Goal: Register for event/course

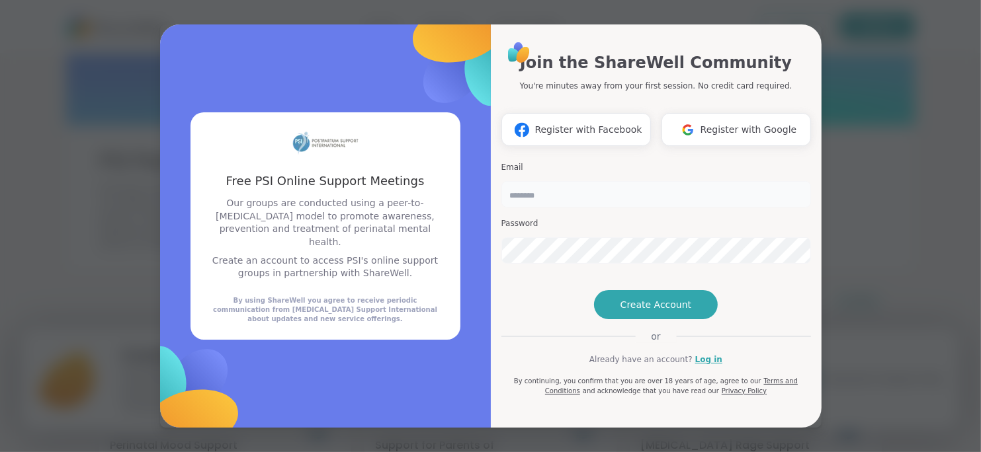
click at [615, 184] on input "email" at bounding box center [655, 194] width 309 height 26
type input "**********"
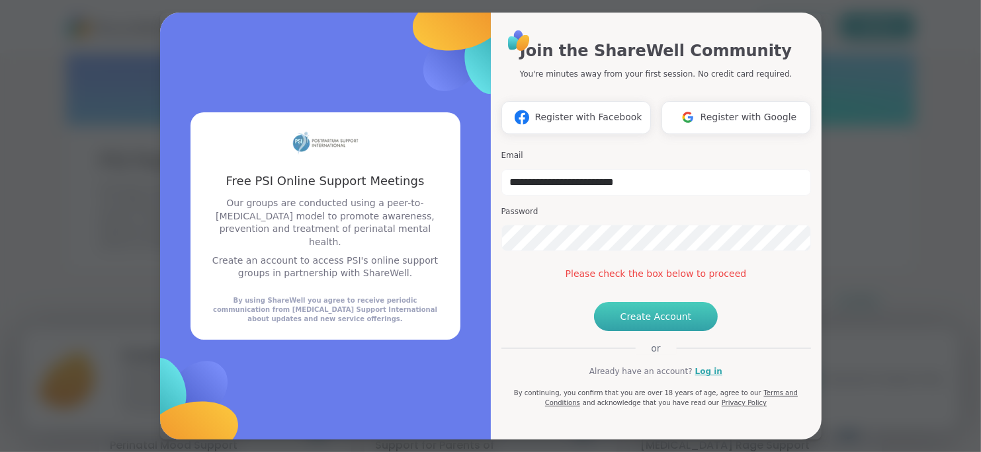
click at [631, 323] on span "Create Account" at bounding box center [655, 316] width 71 height 13
click at [695, 378] on link "Log in" at bounding box center [708, 372] width 27 height 12
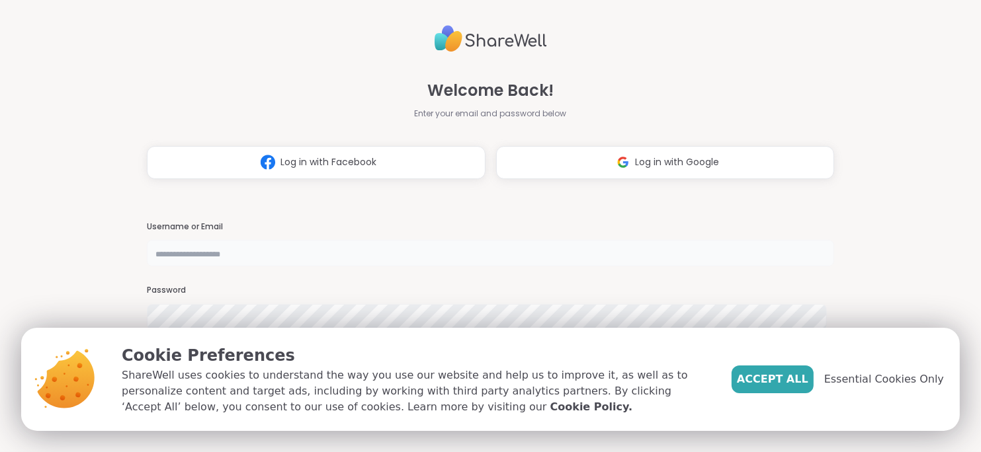
type input "**********"
click at [777, 372] on span "Accept All" at bounding box center [772, 380] width 71 height 16
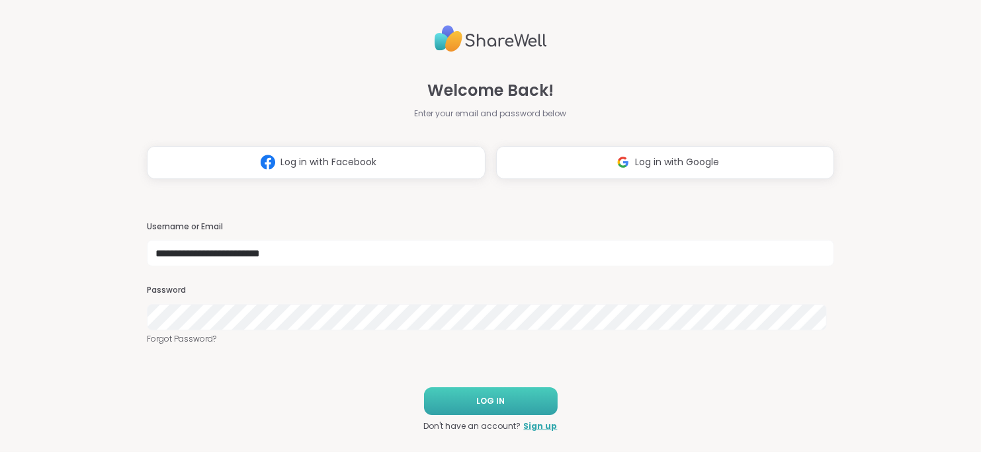
click at [526, 392] on button "LOG IN" at bounding box center [491, 401] width 134 height 28
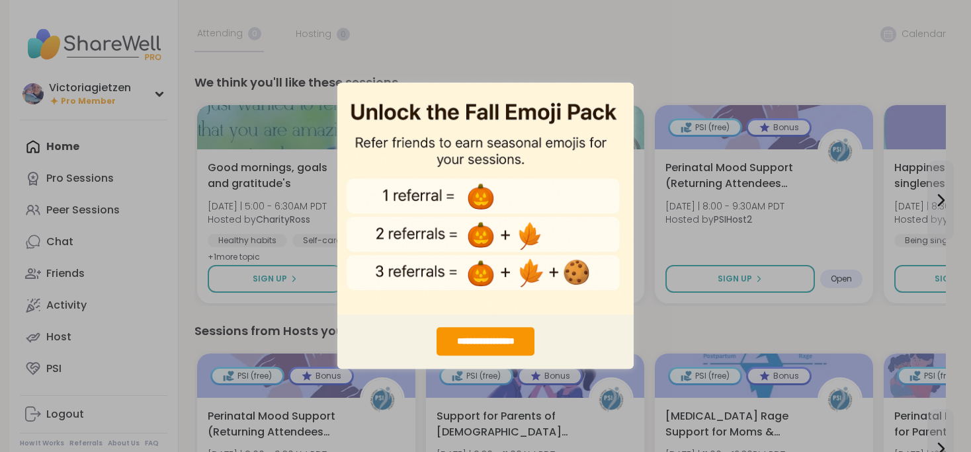
click at [558, 21] on div "**********" at bounding box center [485, 226] width 971 height 452
click at [629, 66] on div "**********" at bounding box center [485, 226] width 971 height 452
click at [90, 149] on div "**********" at bounding box center [485, 226] width 971 height 452
click at [512, 344] on div "**********" at bounding box center [485, 342] width 99 height 28
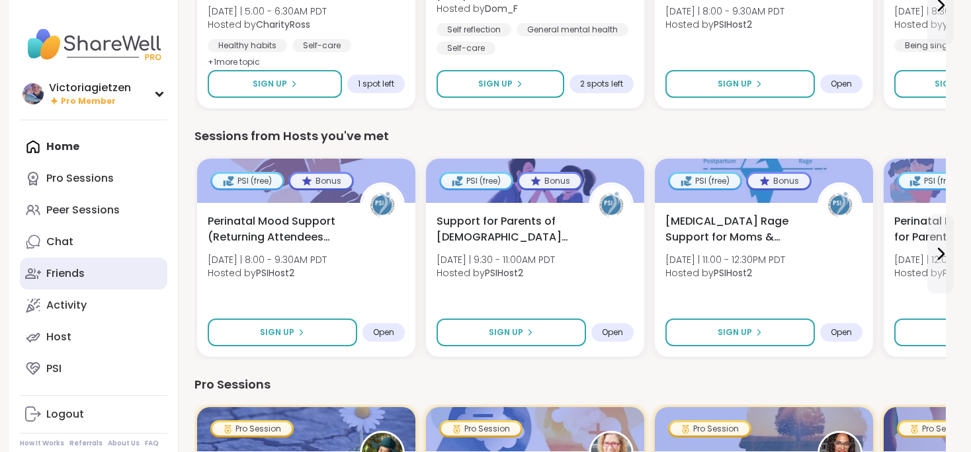
scroll to position [41, 0]
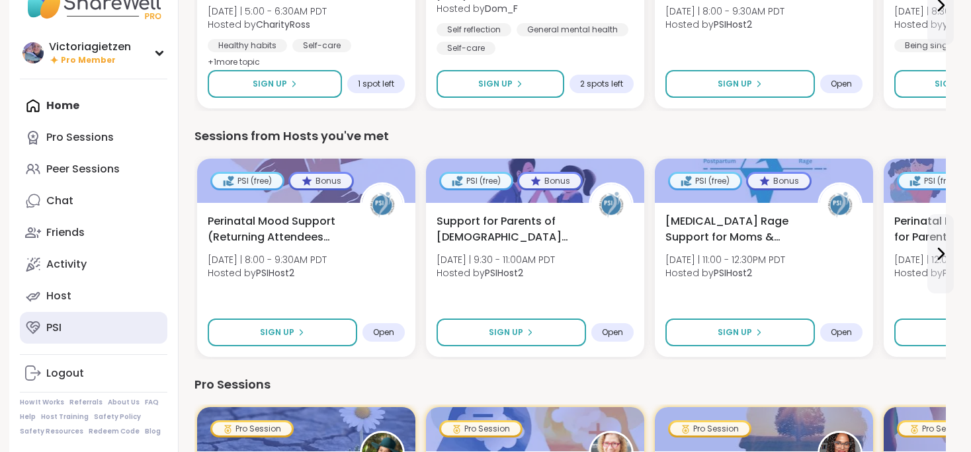
click at [118, 324] on link "PSI" at bounding box center [93, 328] width 147 height 32
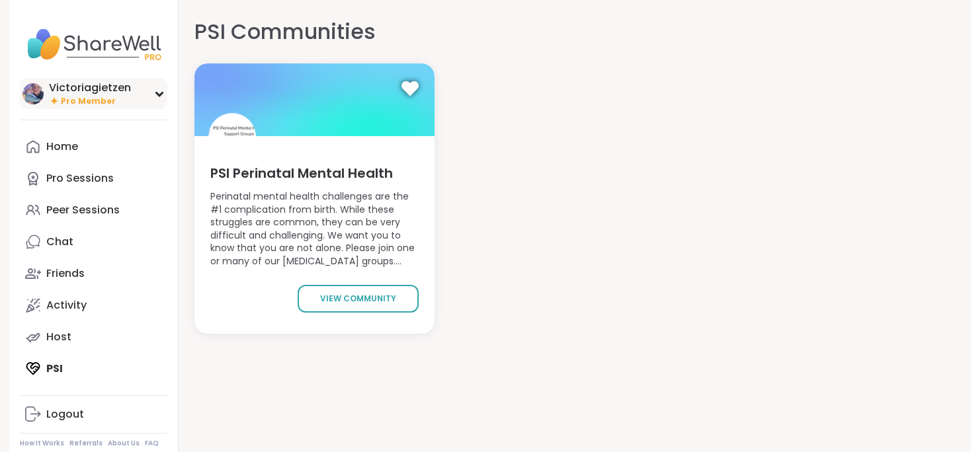
click at [140, 93] on div "Victoriagietzen Pro Member" at bounding box center [93, 93] width 147 height 31
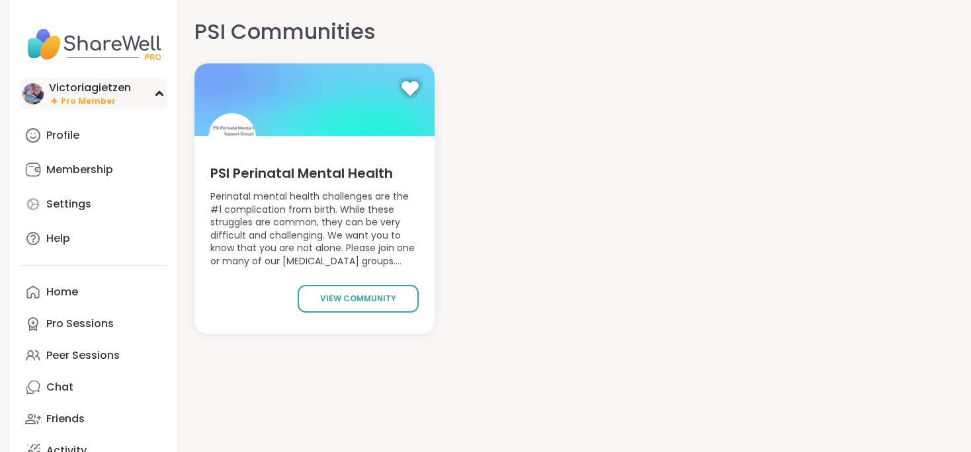
click at [140, 93] on div "Victoriagietzen Pro Member" at bounding box center [93, 93] width 147 height 31
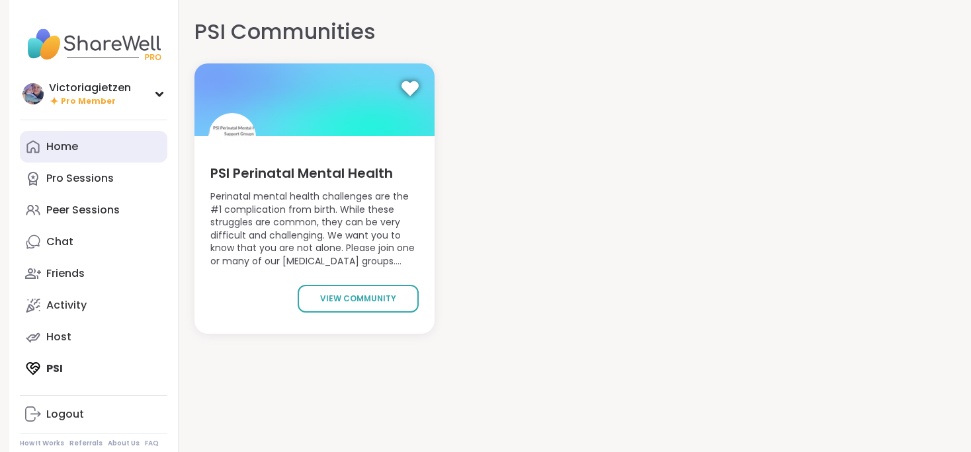
click at [92, 144] on link "Home" at bounding box center [93, 147] width 147 height 32
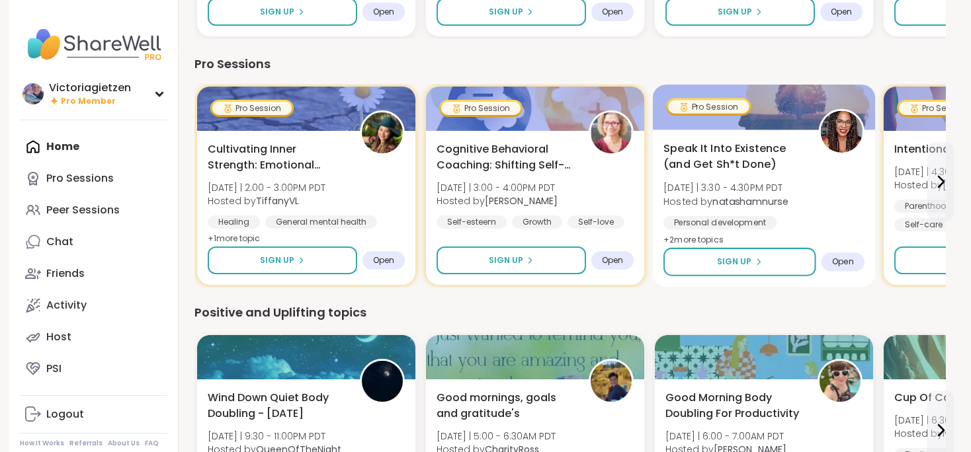
scroll to position [517, 0]
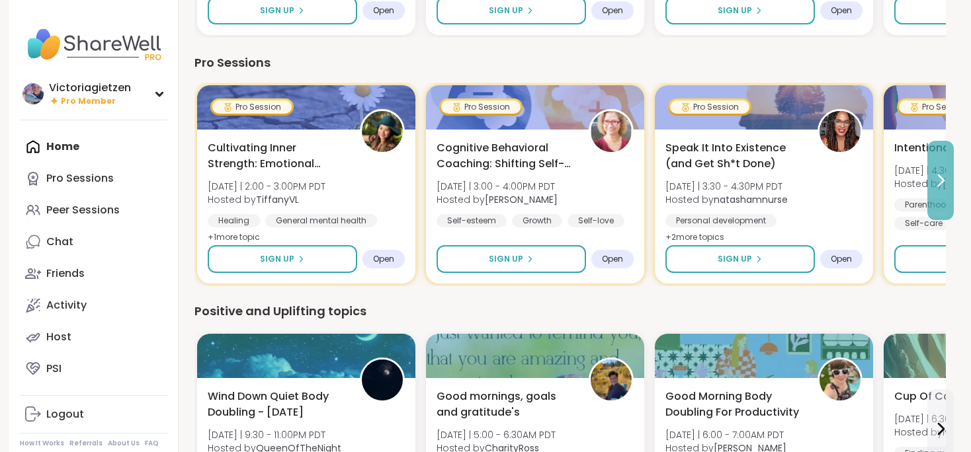
click at [934, 171] on button at bounding box center [940, 180] width 26 height 79
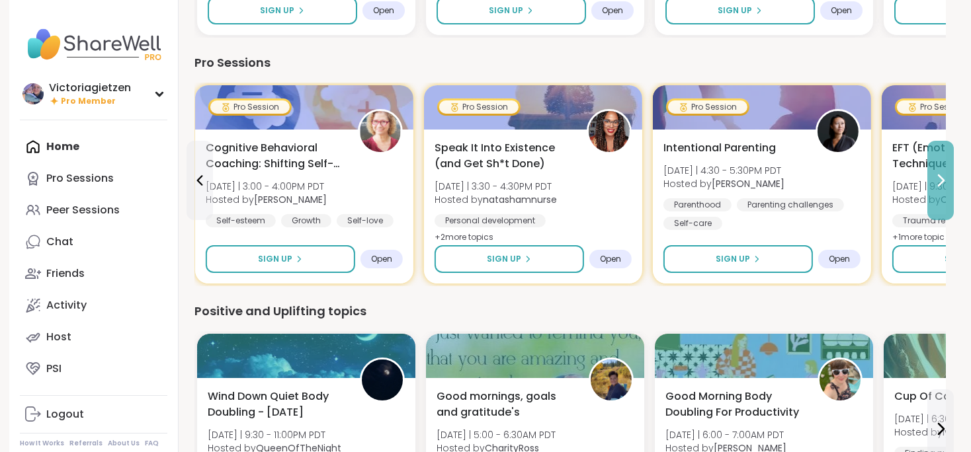
click at [934, 171] on button at bounding box center [940, 180] width 26 height 79
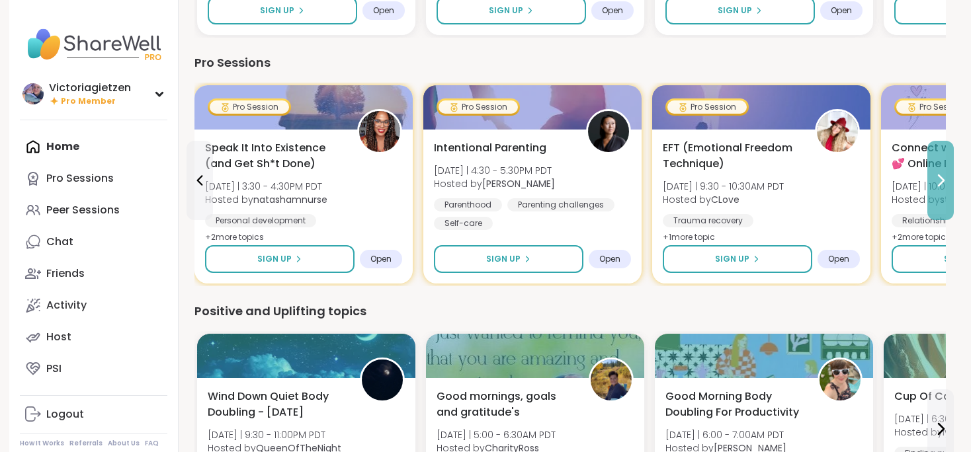
click at [934, 171] on button at bounding box center [940, 180] width 26 height 79
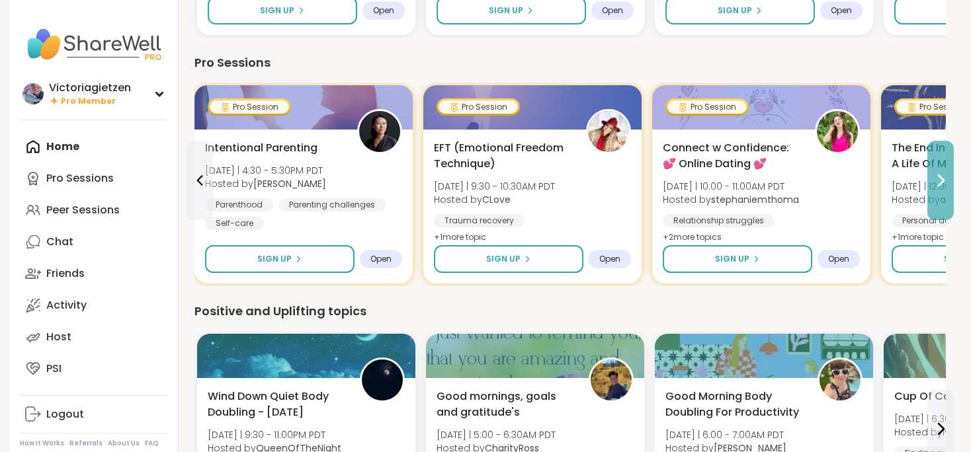
click at [934, 171] on button at bounding box center [940, 180] width 26 height 79
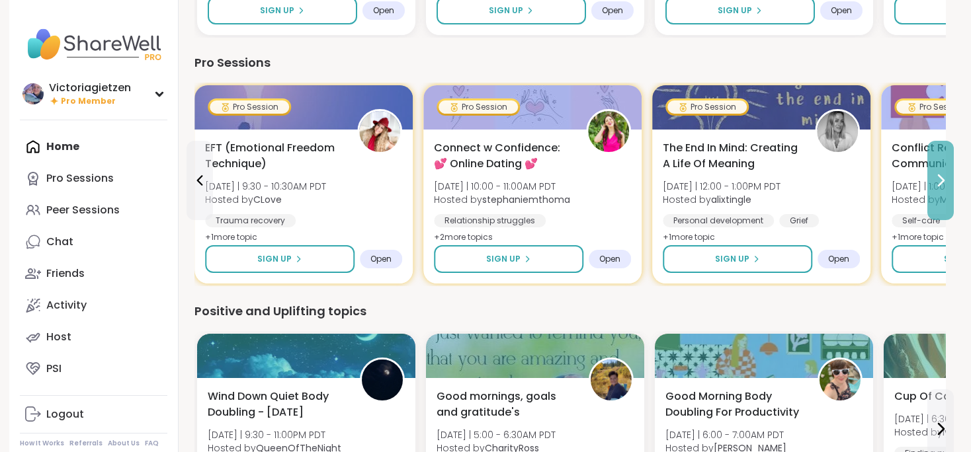
click at [934, 171] on button at bounding box center [940, 180] width 26 height 79
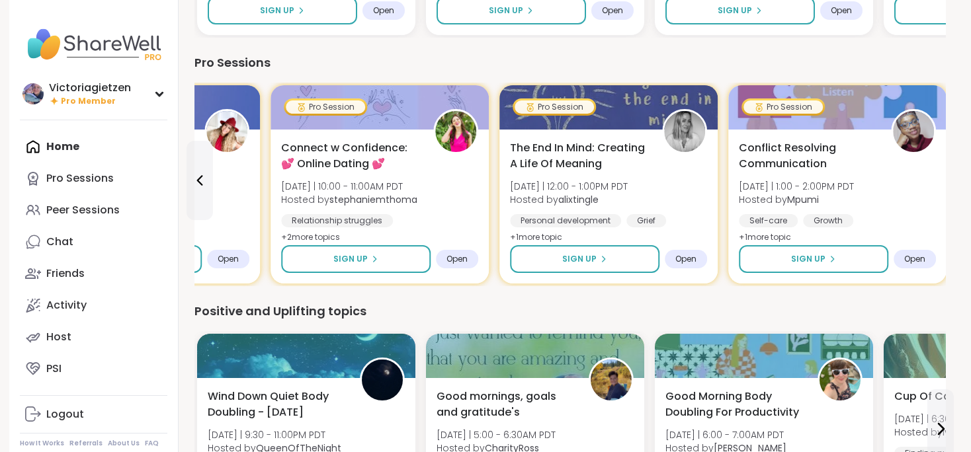
click at [934, 171] on div "Conflict Resolving Communication [DATE] | 1:00 - 2:00PM PDT Hosted by Mpumi Sel…" at bounding box center [837, 193] width 197 height 106
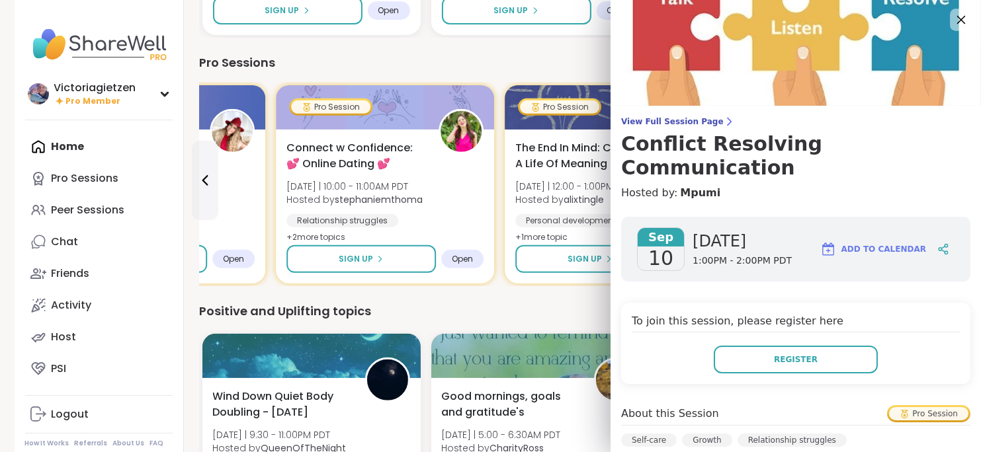
click at [952, 14] on icon at bounding box center [960, 19] width 17 height 17
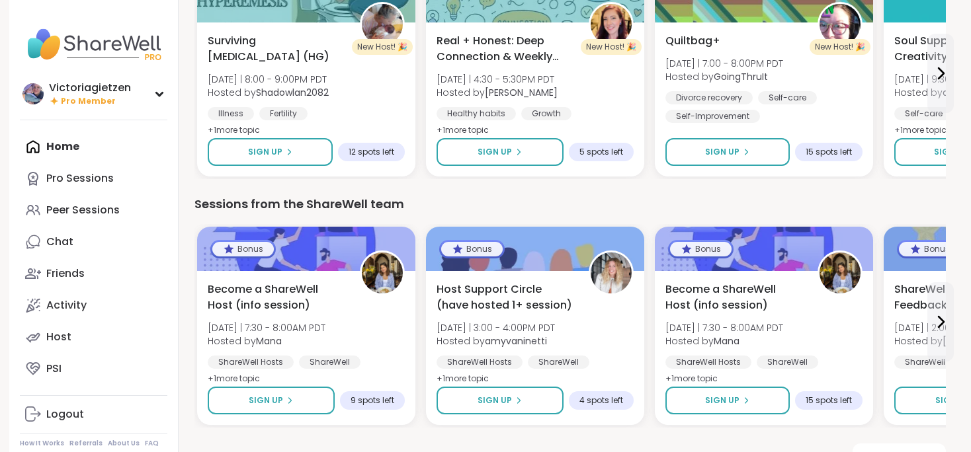
scroll to position [1153, 0]
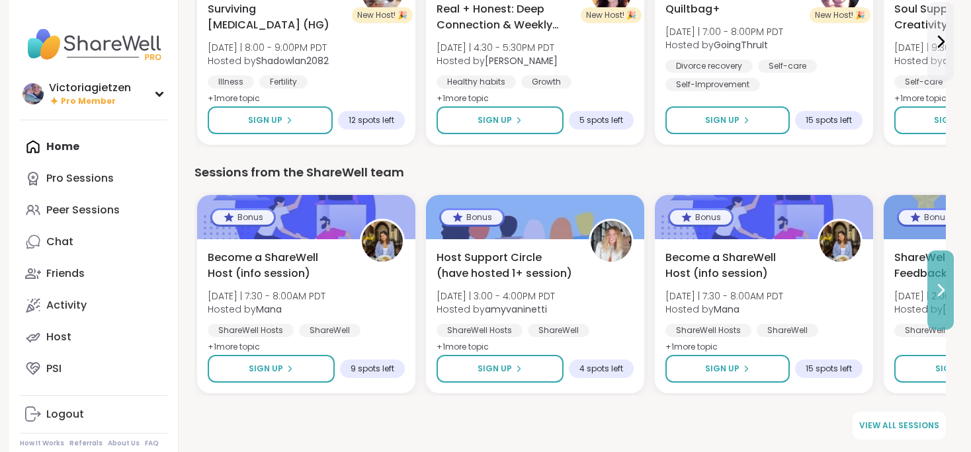
click at [944, 300] on button at bounding box center [940, 290] width 26 height 79
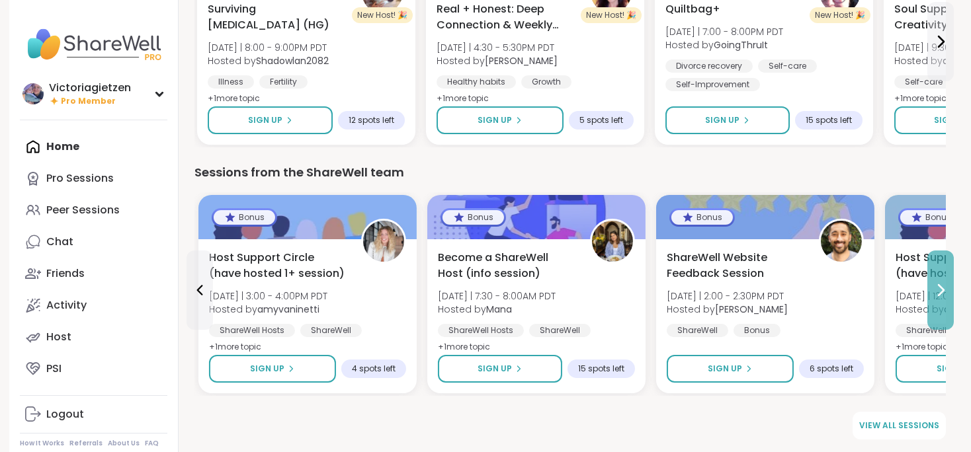
click at [944, 300] on button at bounding box center [940, 290] width 26 height 79
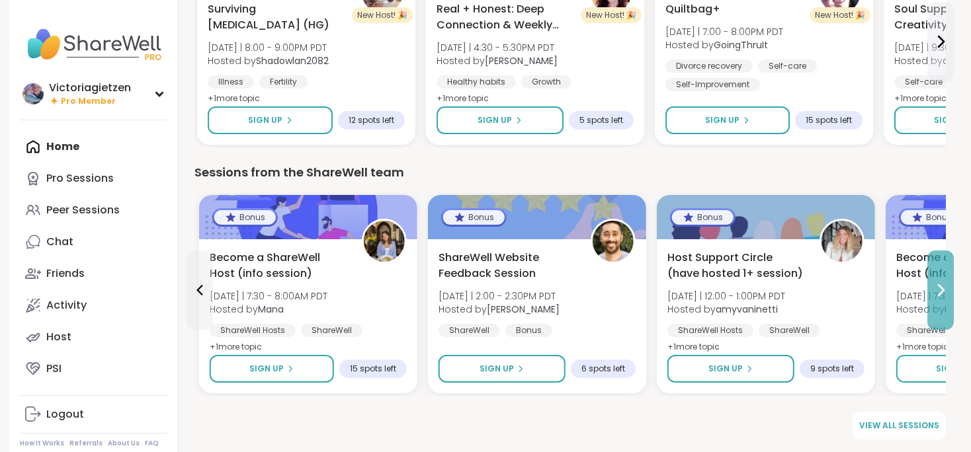
click at [944, 300] on button at bounding box center [940, 290] width 26 height 79
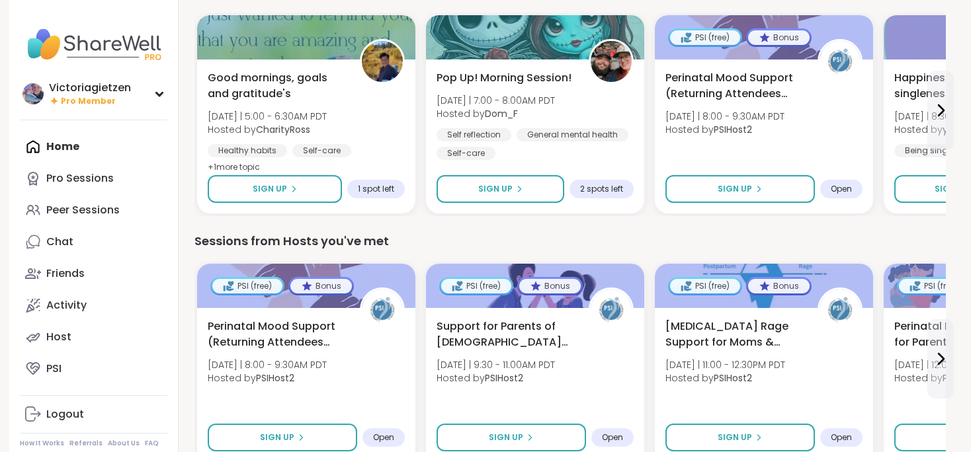
scroll to position [0, 0]
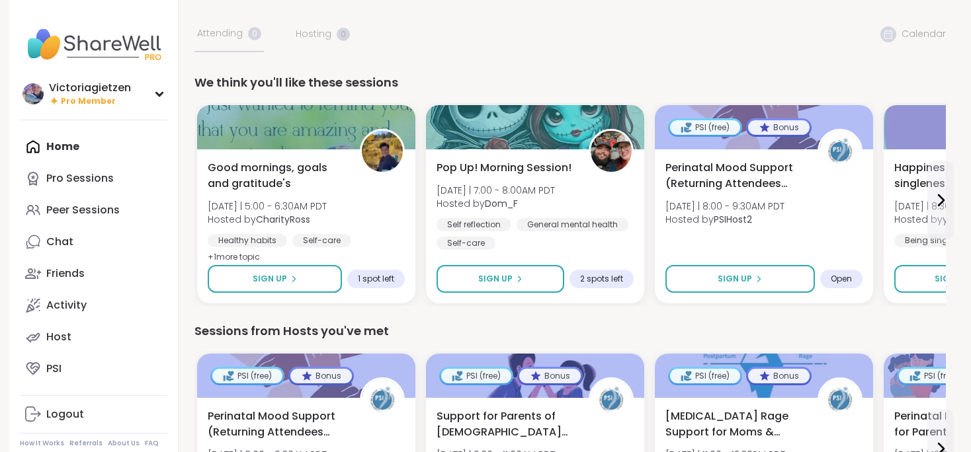
click at [944, 200] on icon at bounding box center [940, 200] width 5 height 11
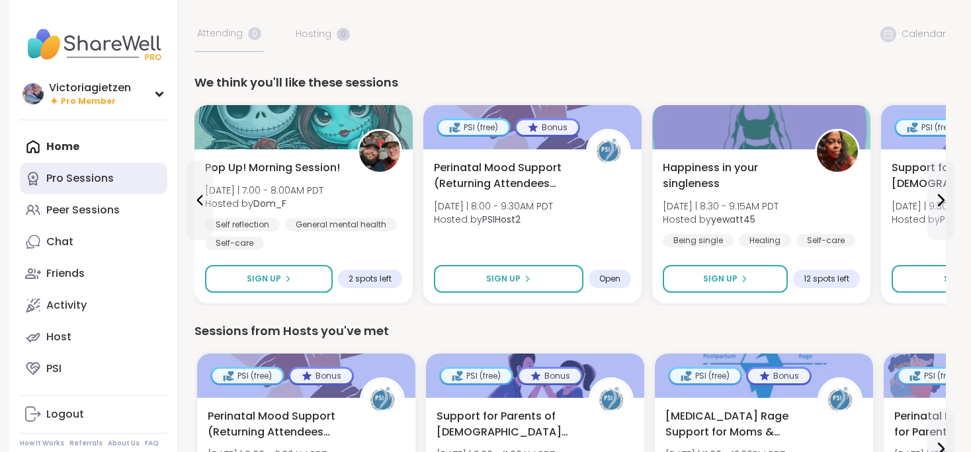
click at [98, 186] on link "Pro Sessions" at bounding box center [93, 179] width 147 height 32
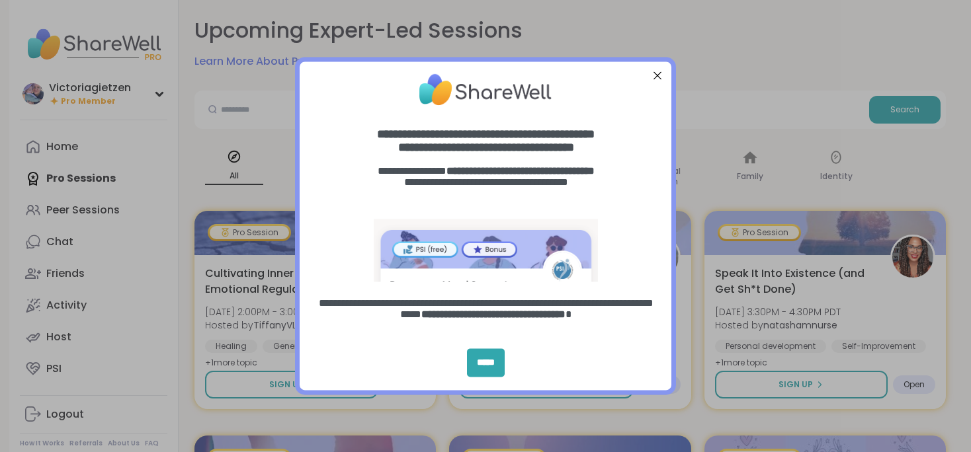
click at [655, 77] on div at bounding box center [657, 75] width 17 height 17
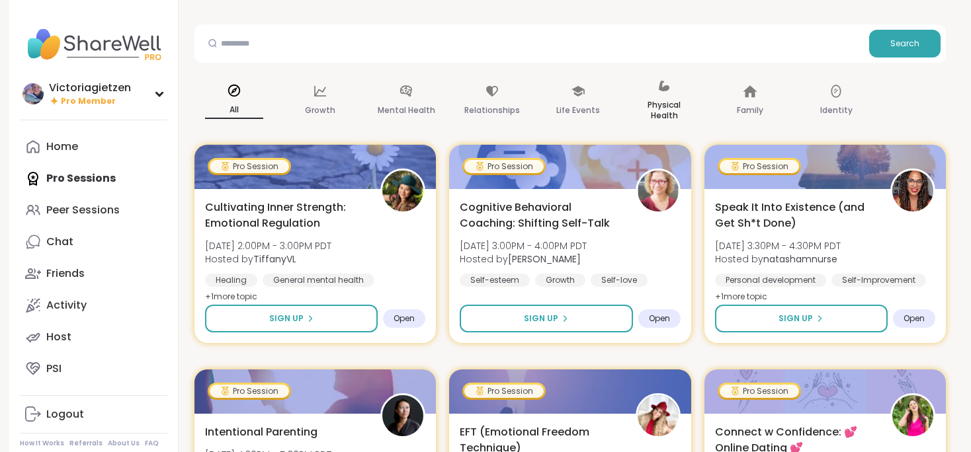
scroll to position [67, 0]
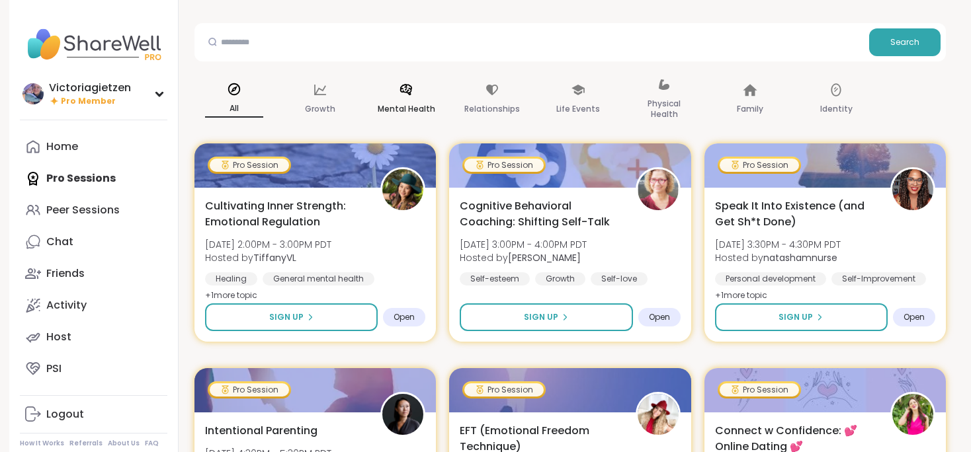
click at [407, 122] on div "Mental Health" at bounding box center [405, 100] width 79 height 66
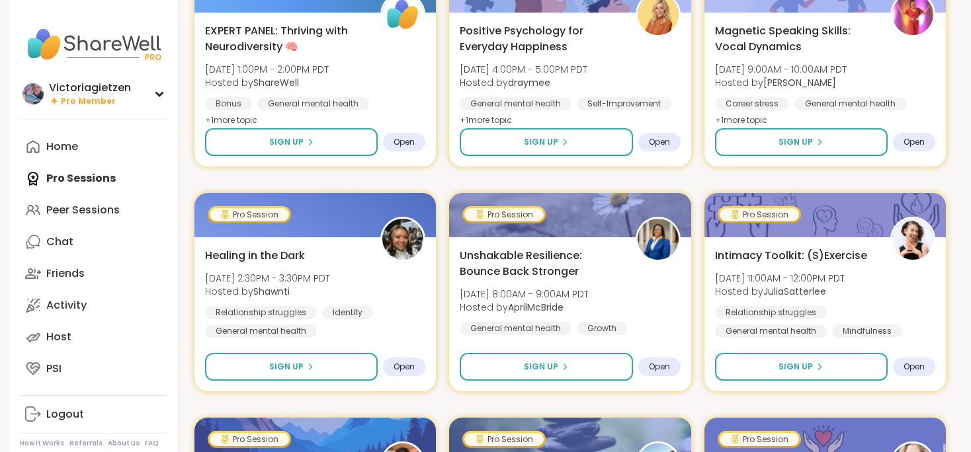
scroll to position [1367, 0]
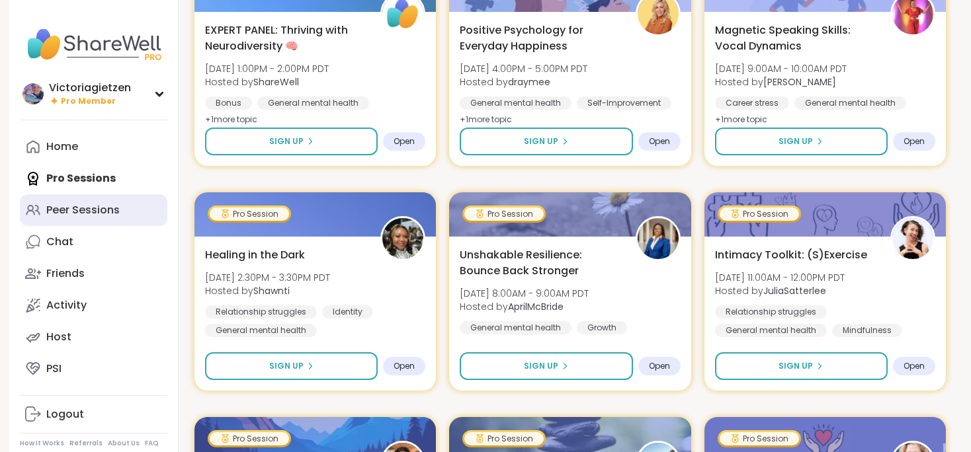
click at [98, 215] on div "Peer Sessions" at bounding box center [82, 210] width 73 height 15
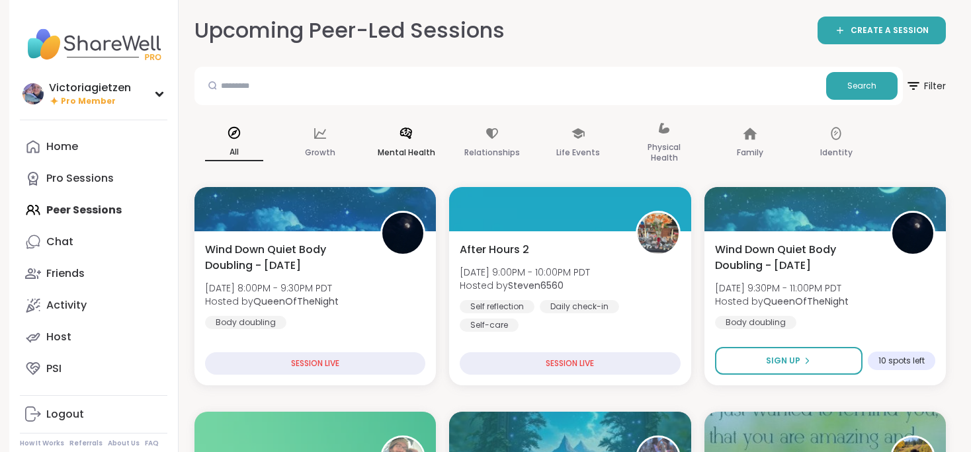
click at [410, 143] on div "Mental Health" at bounding box center [405, 143] width 79 height 66
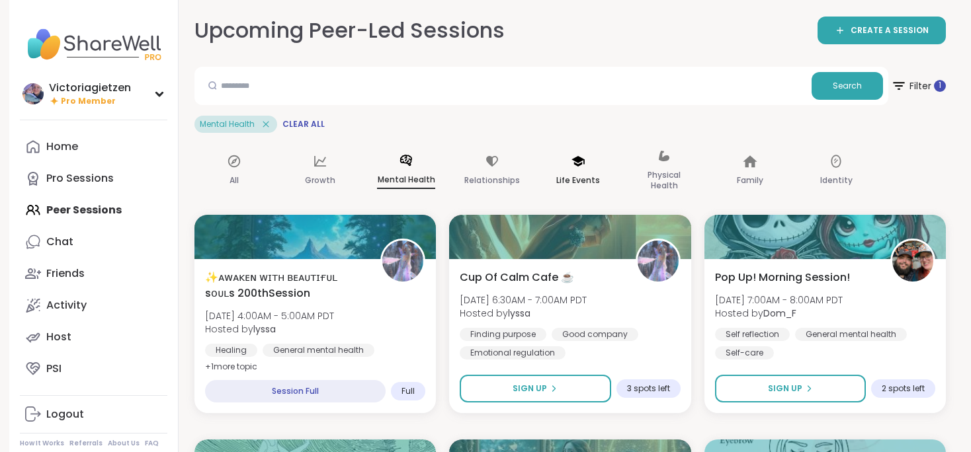
click at [579, 166] on icon at bounding box center [578, 161] width 15 height 15
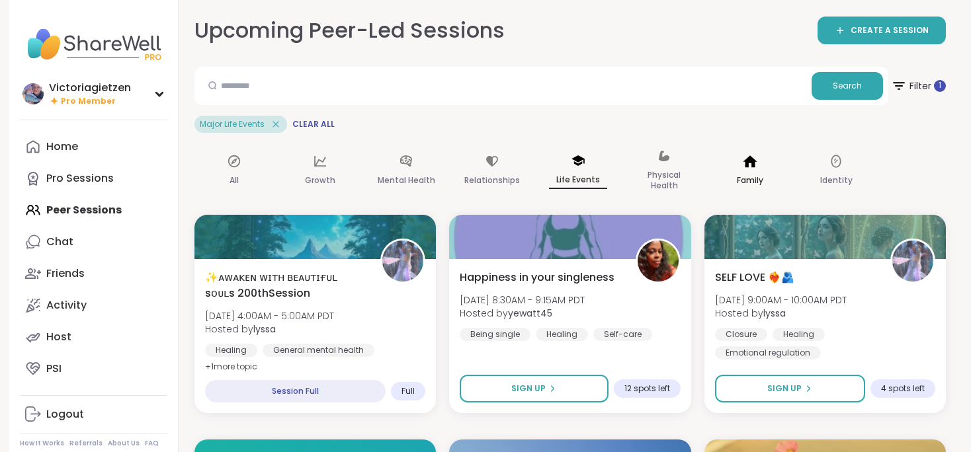
click at [757, 168] on div "Family" at bounding box center [749, 171] width 79 height 66
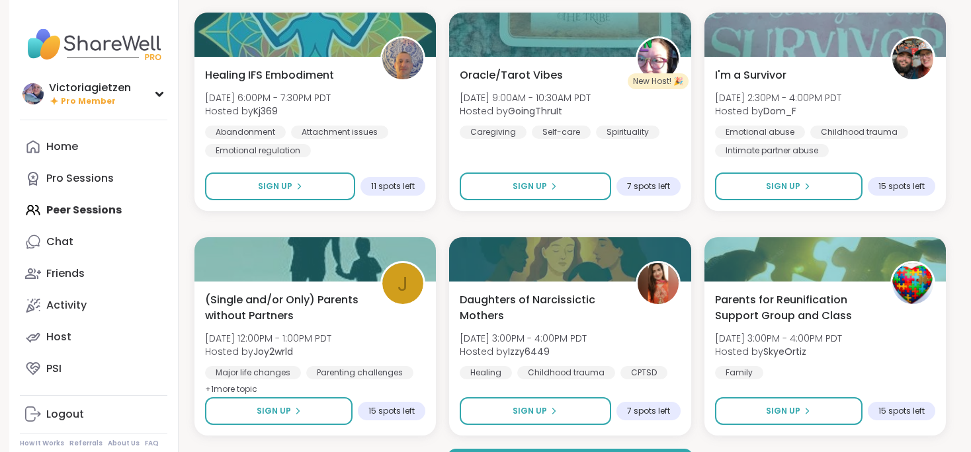
scroll to position [2488, 0]
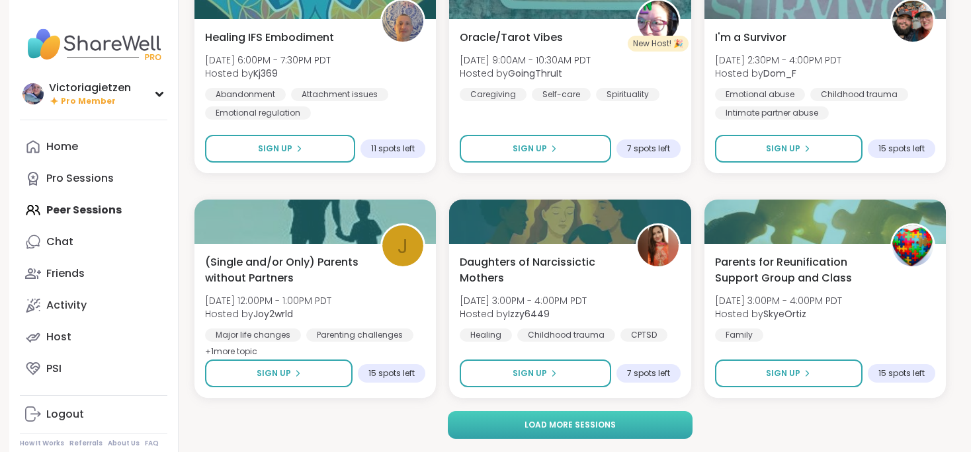
click at [584, 426] on span "Load more sessions" at bounding box center [569, 425] width 91 height 12
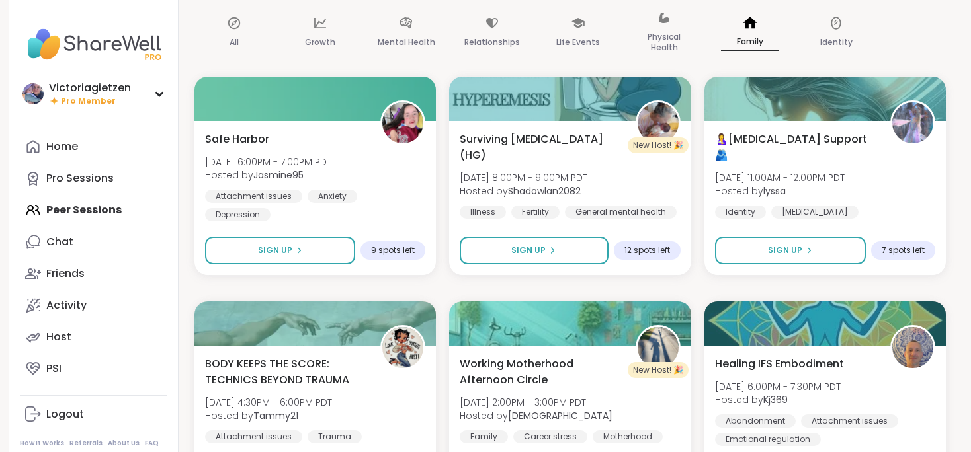
scroll to position [0, 0]
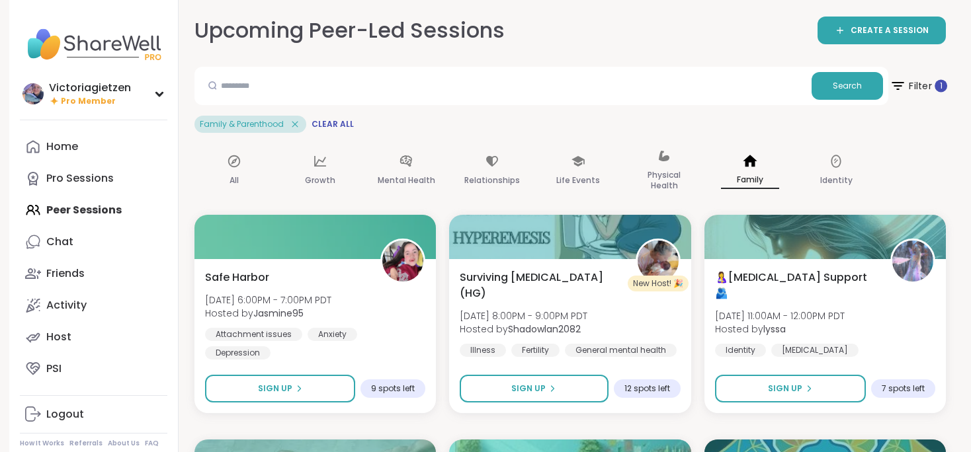
click at [904, 87] on icon at bounding box center [897, 85] width 17 height 17
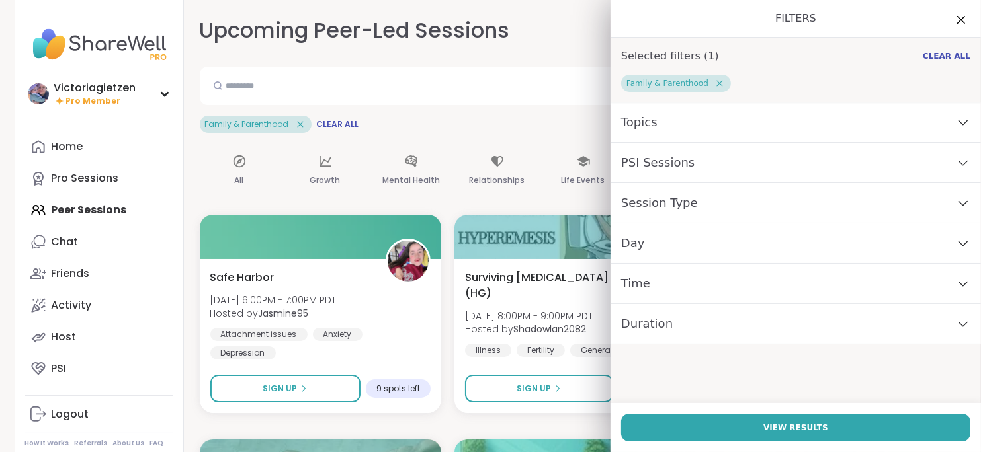
click at [726, 171] on div "PSI Sessions" at bounding box center [795, 163] width 370 height 40
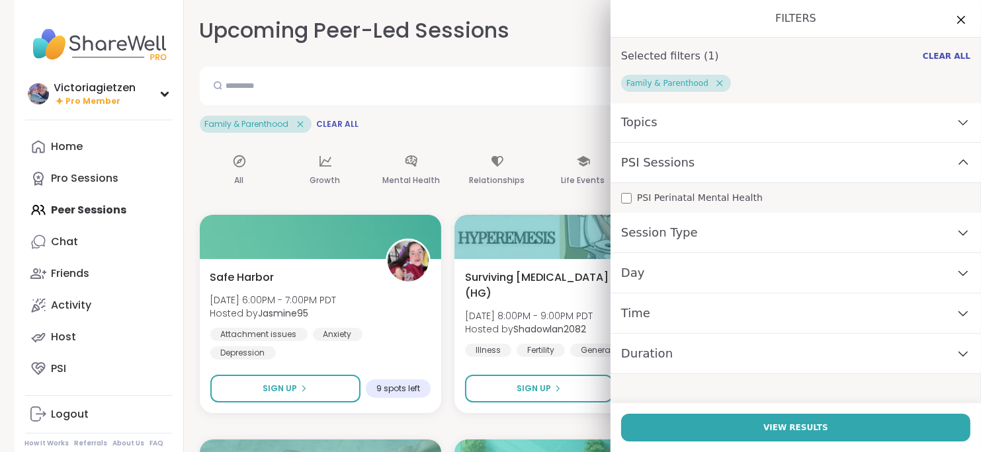
click at [714, 198] on span "PSI Perinatal Mental Health" at bounding box center [700, 198] width 126 height 14
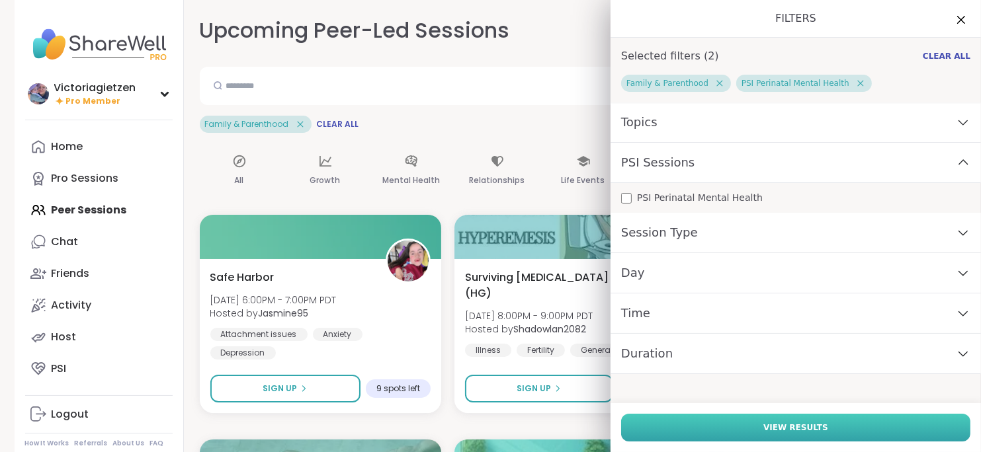
click at [782, 433] on span "View Results" at bounding box center [795, 428] width 65 height 12
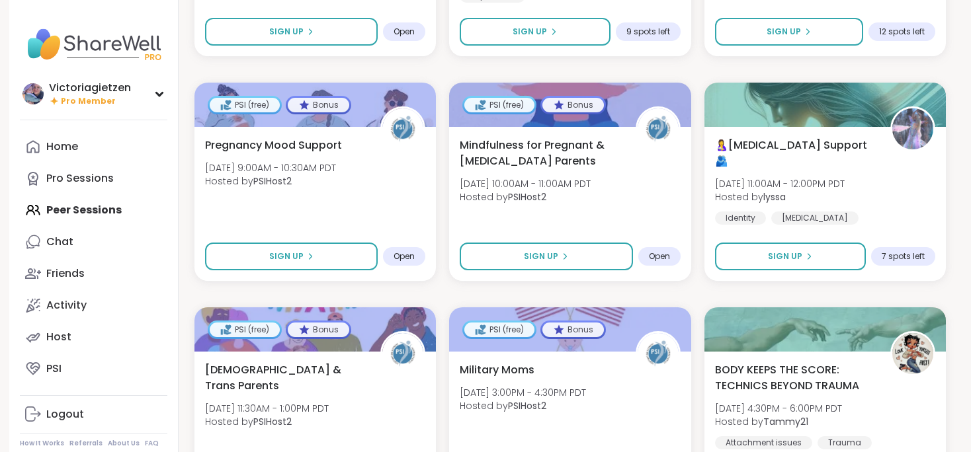
scroll to position [808, 0]
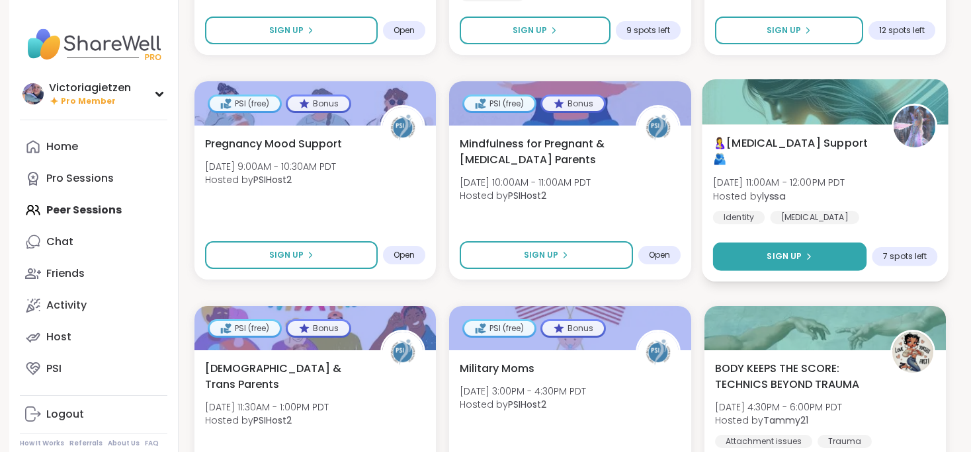
click at [811, 251] on div "Sign Up" at bounding box center [789, 257] width 46 height 12
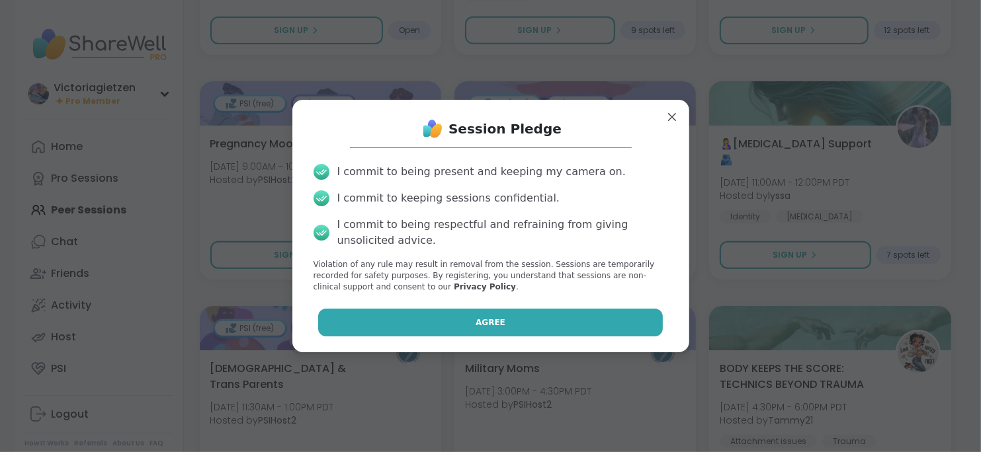
click at [544, 318] on button "Agree" at bounding box center [490, 323] width 344 height 28
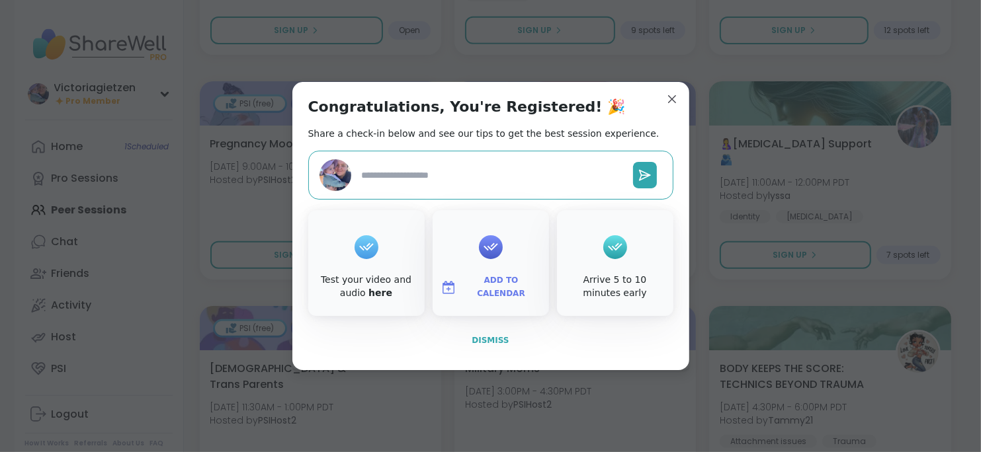
click at [483, 340] on span "Dismiss" at bounding box center [489, 340] width 37 height 9
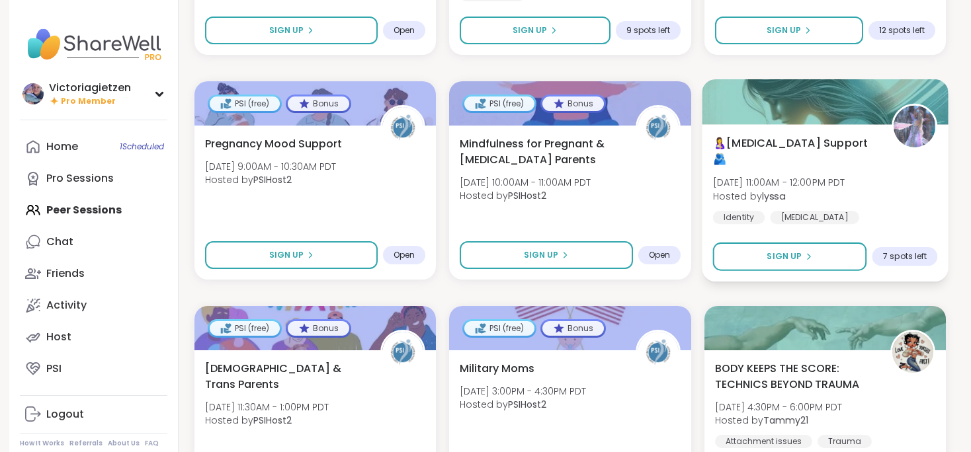
click at [915, 253] on span "7 spots left" at bounding box center [905, 256] width 44 height 11
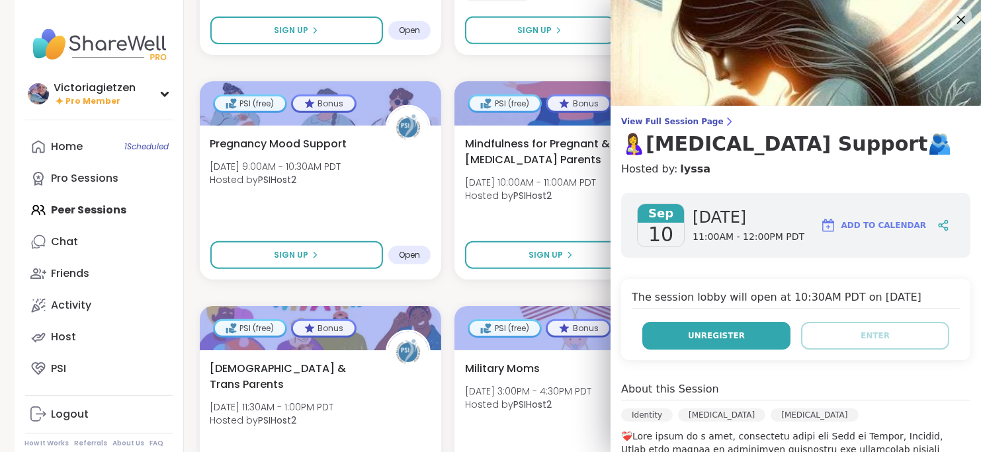
click at [725, 335] on span "Unregister" at bounding box center [716, 336] width 57 height 12
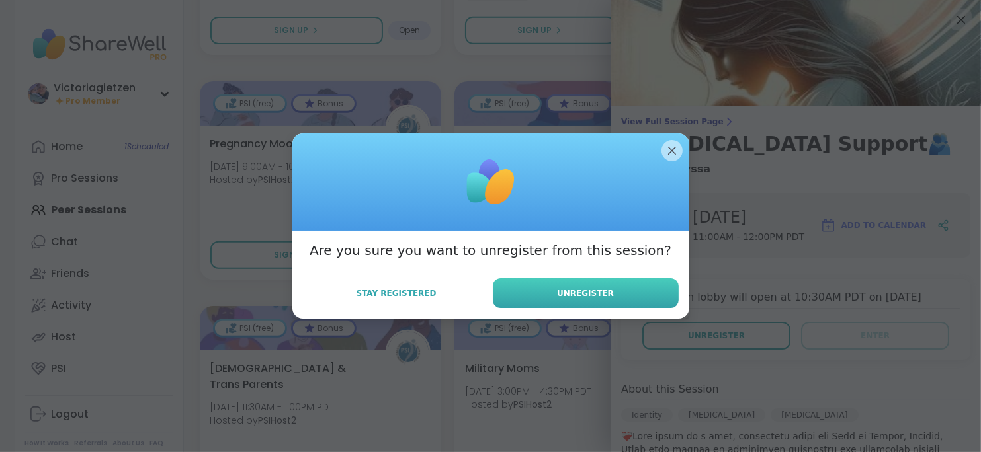
click at [611, 292] on button "Unregister" at bounding box center [586, 293] width 186 height 30
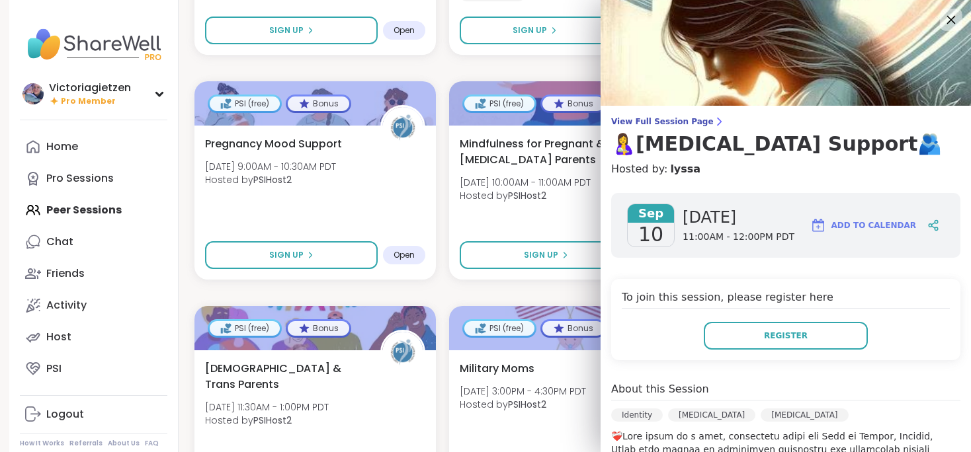
click at [946, 21] on icon at bounding box center [950, 19] width 17 height 17
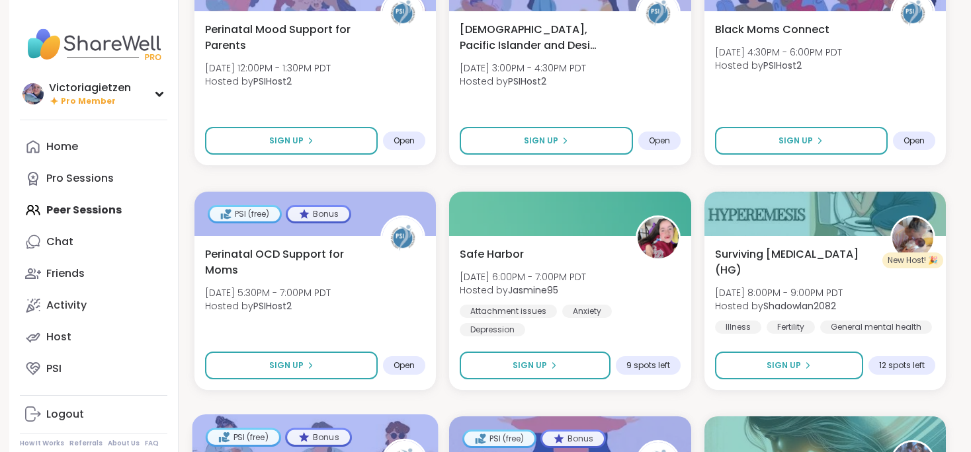
scroll to position [475, 0]
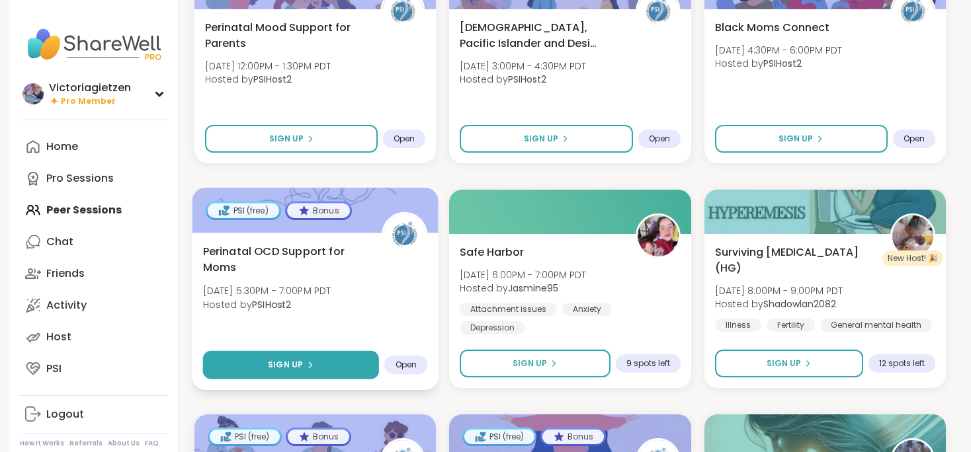
click at [286, 368] on span "Sign Up" at bounding box center [285, 365] width 35 height 12
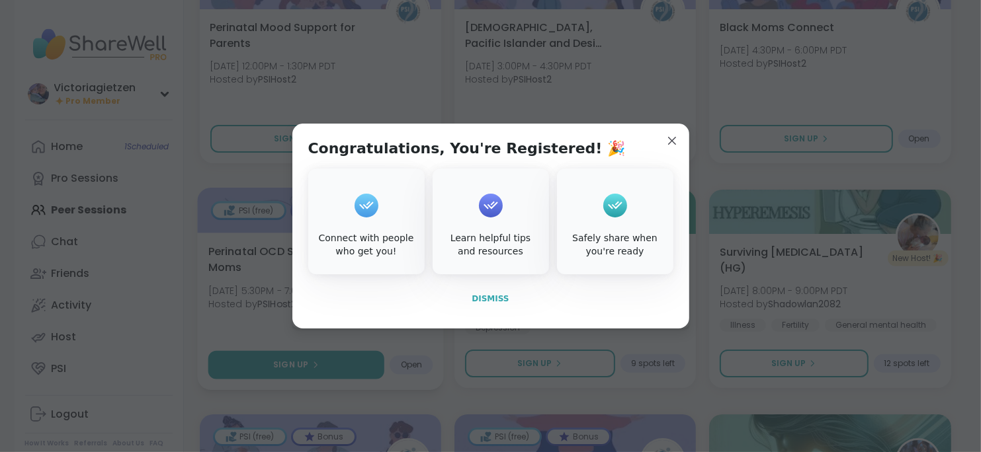
click at [492, 294] on span "Dismiss" at bounding box center [489, 298] width 37 height 9
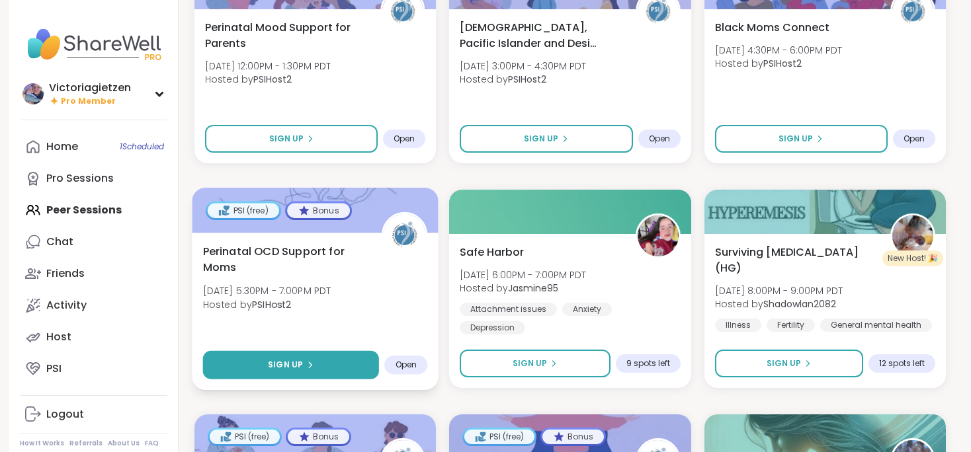
click at [318, 362] on button "Sign Up" at bounding box center [291, 365] width 177 height 28
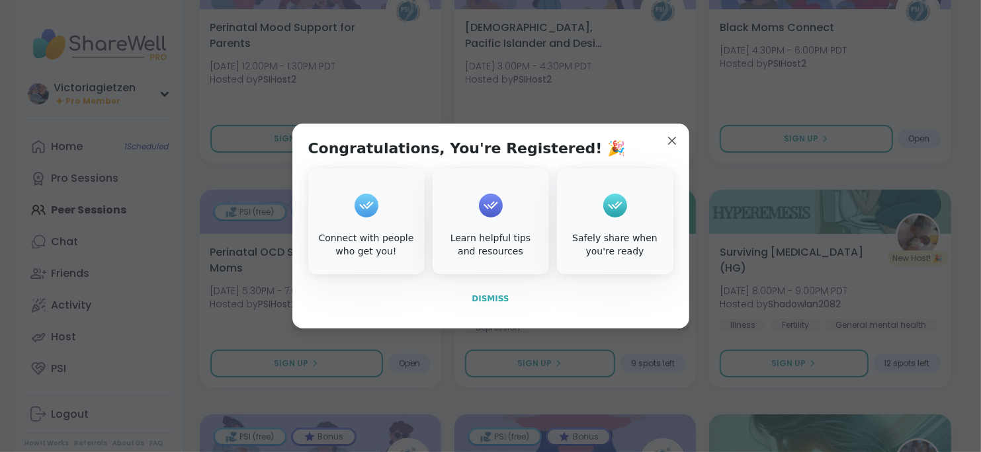
click at [487, 298] on span "Dismiss" at bounding box center [489, 298] width 37 height 9
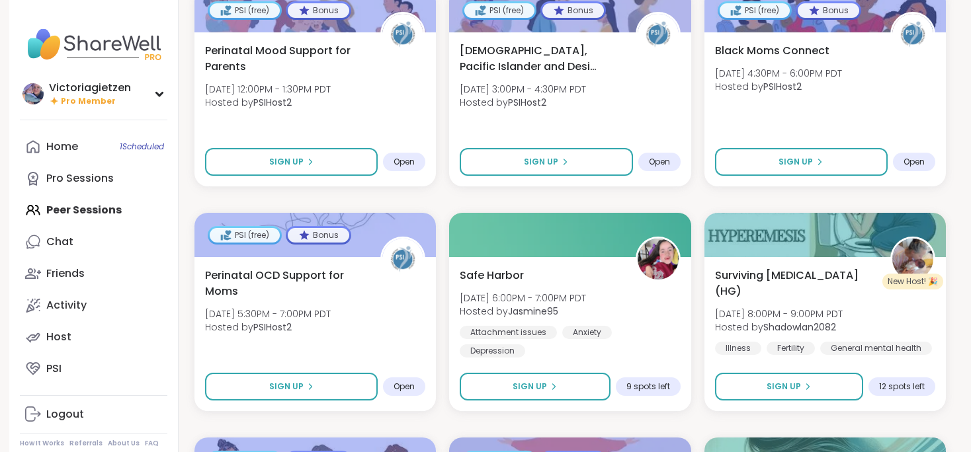
scroll to position [0, 0]
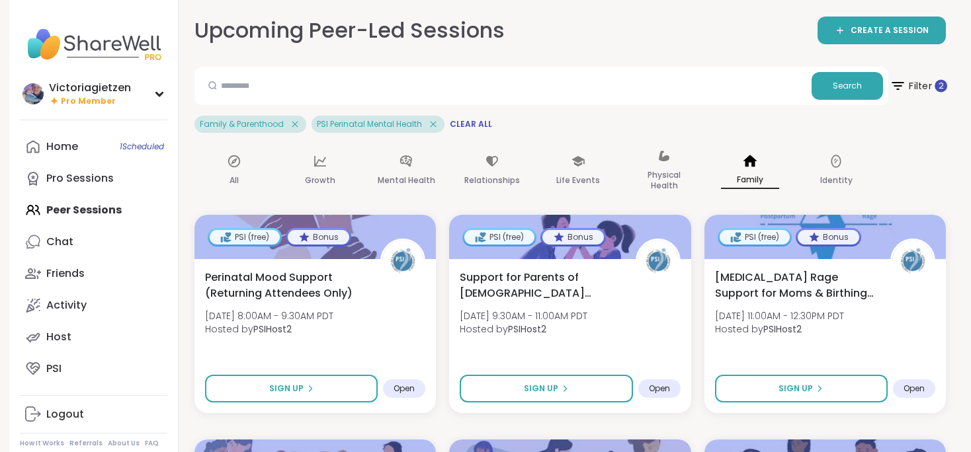
click at [939, 90] on span "2" at bounding box center [940, 86] width 5 height 12
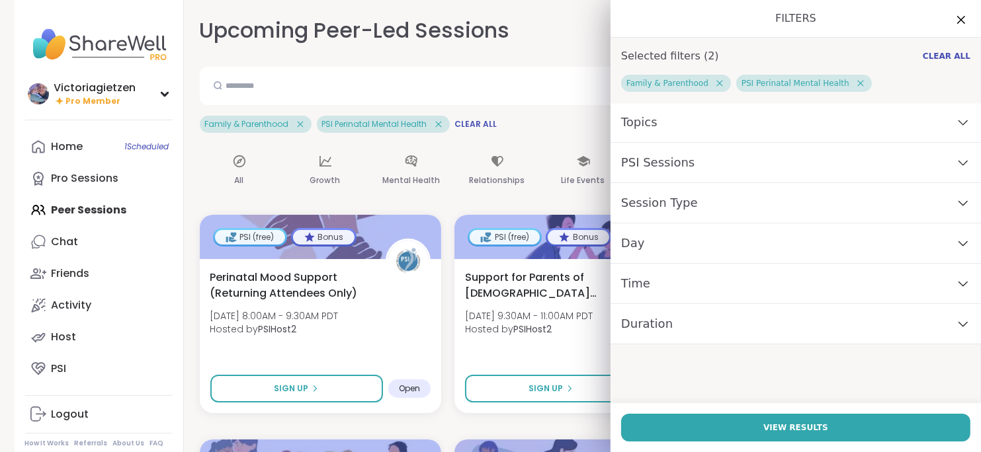
click at [702, 274] on div "Time" at bounding box center [795, 284] width 370 height 40
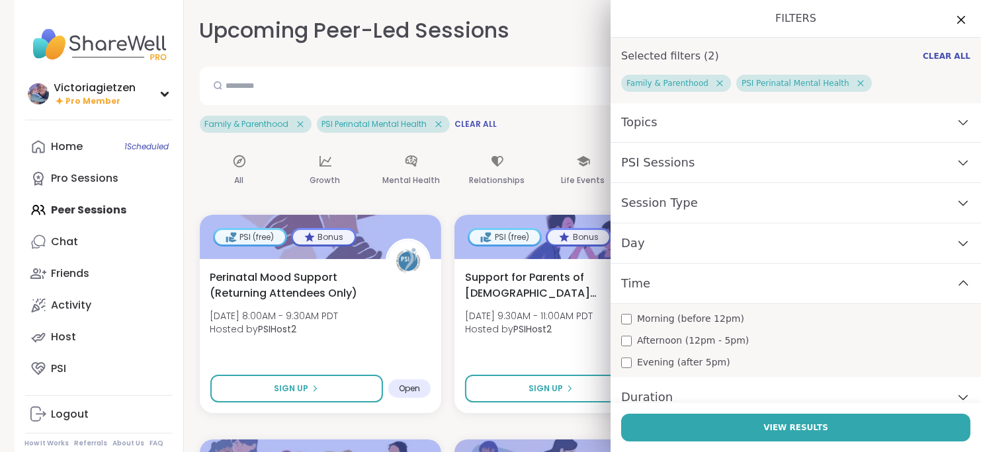
click at [669, 362] on span "Evening (after 5pm)" at bounding box center [683, 363] width 93 height 14
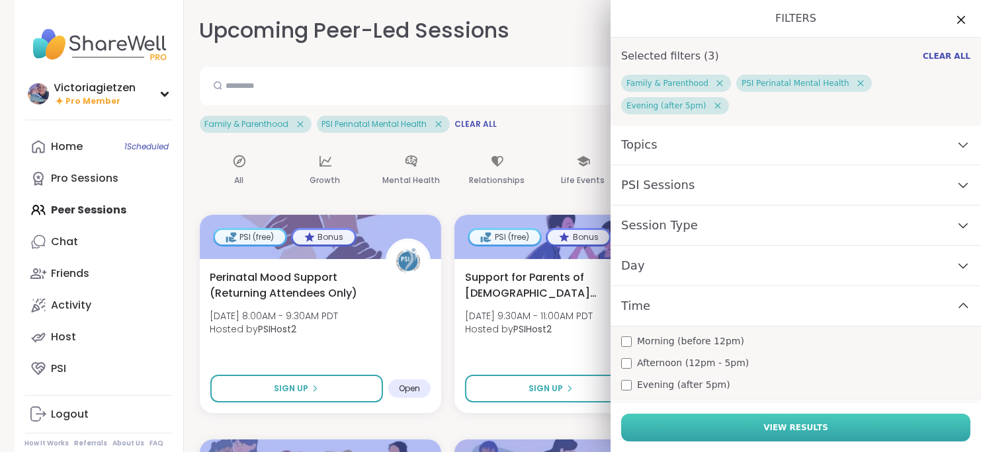
drag, startPoint x: 724, startPoint y: 424, endPoint x: 711, endPoint y: 421, distance: 13.5
click at [711, 421] on button "View Results" at bounding box center [795, 428] width 349 height 28
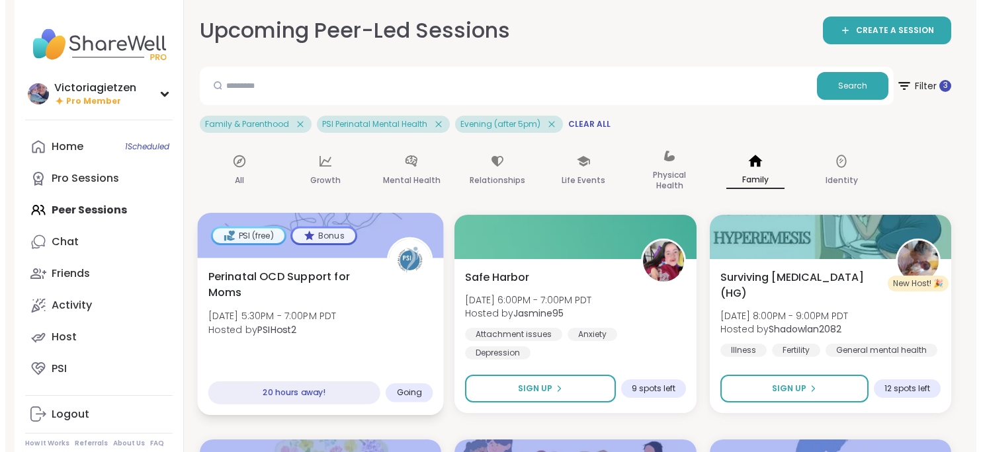
scroll to position [25, 0]
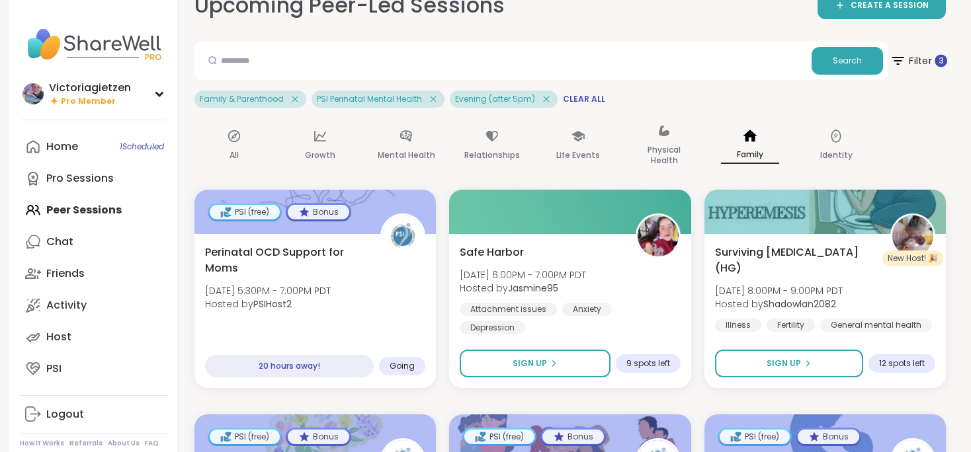
click at [924, 50] on span "Filter 3" at bounding box center [918, 60] width 58 height 33
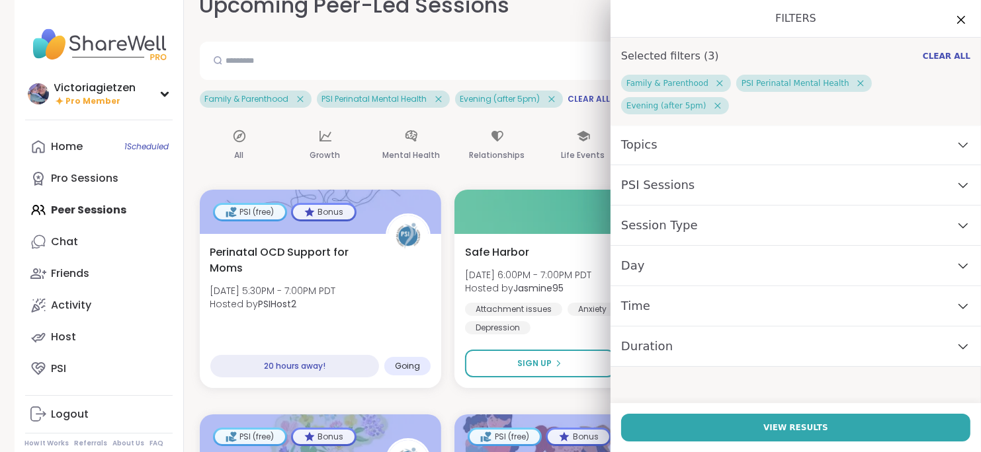
drag, startPoint x: 751, startPoint y: 155, endPoint x: 696, endPoint y: 165, distance: 56.3
click at [696, 165] on div "PSI Sessions" at bounding box center [795, 185] width 370 height 40
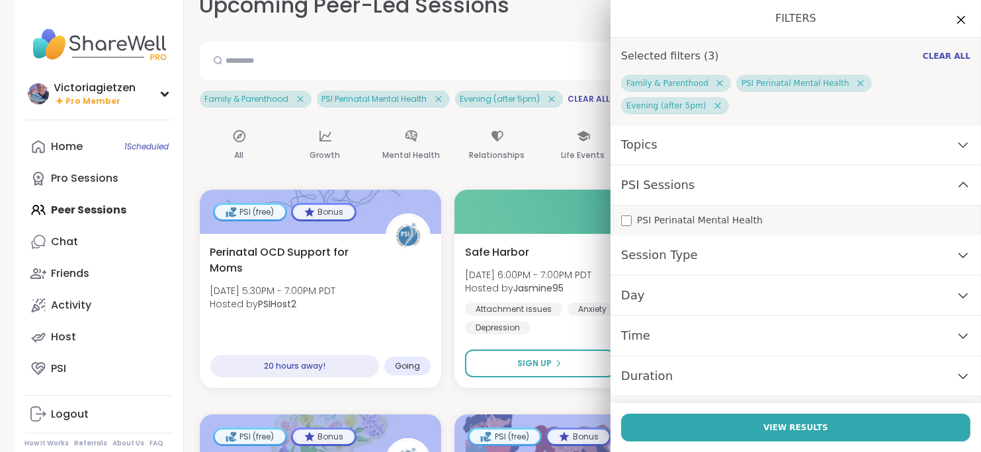
click at [637, 214] on span "PSI Perinatal Mental Health" at bounding box center [700, 221] width 126 height 14
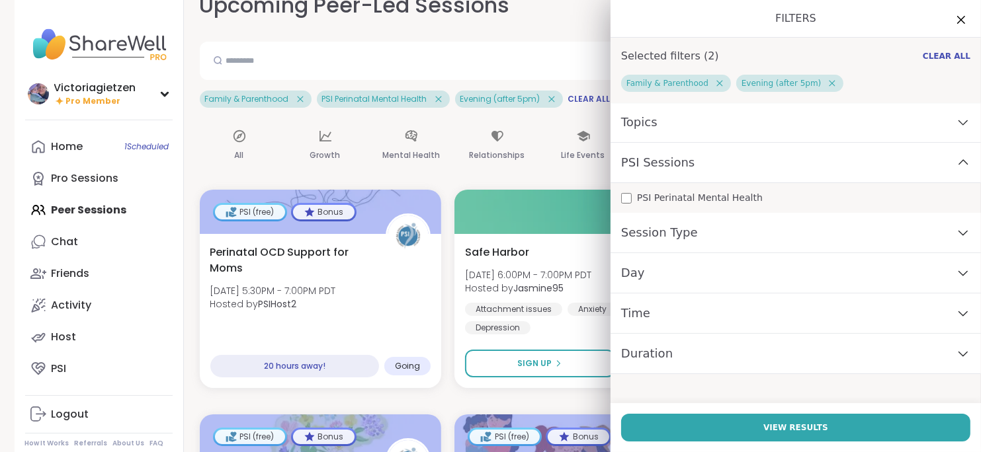
click at [630, 247] on div "Session Type" at bounding box center [795, 233] width 370 height 40
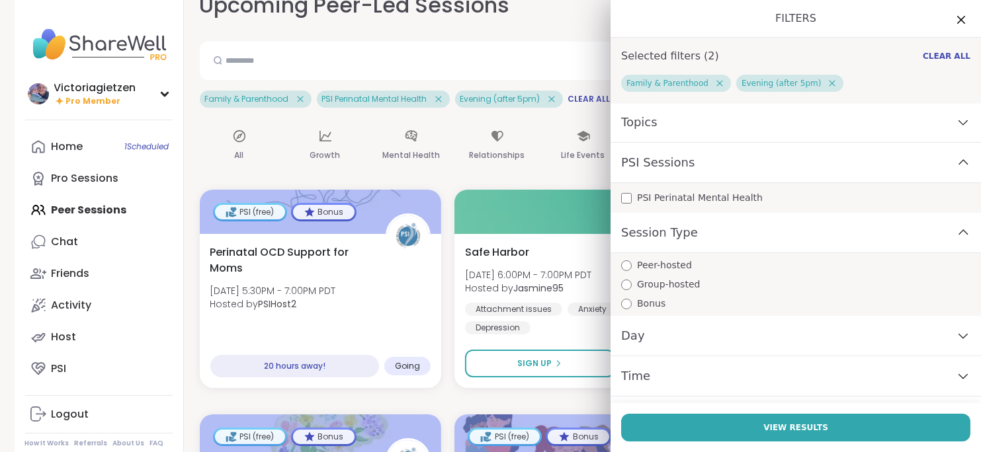
click at [676, 168] on div "PSI Sessions" at bounding box center [795, 163] width 370 height 40
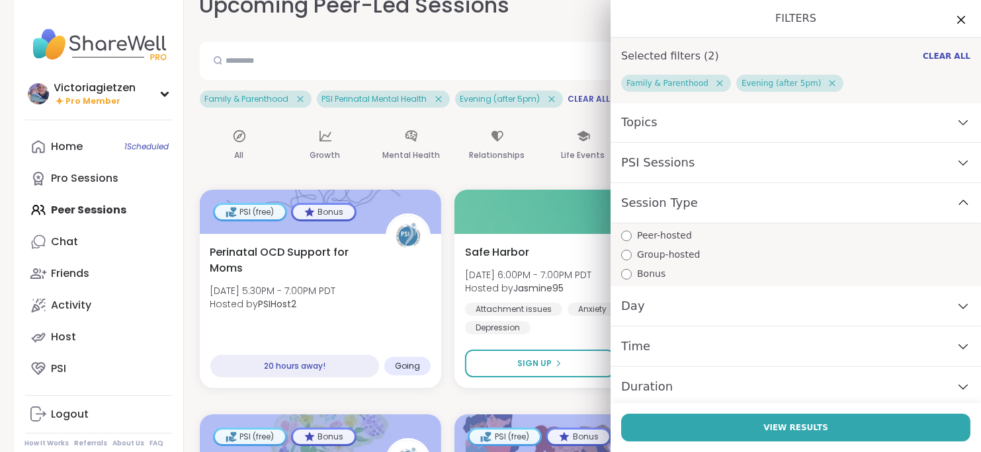
click at [677, 140] on div "Topics" at bounding box center [795, 122] width 370 height 40
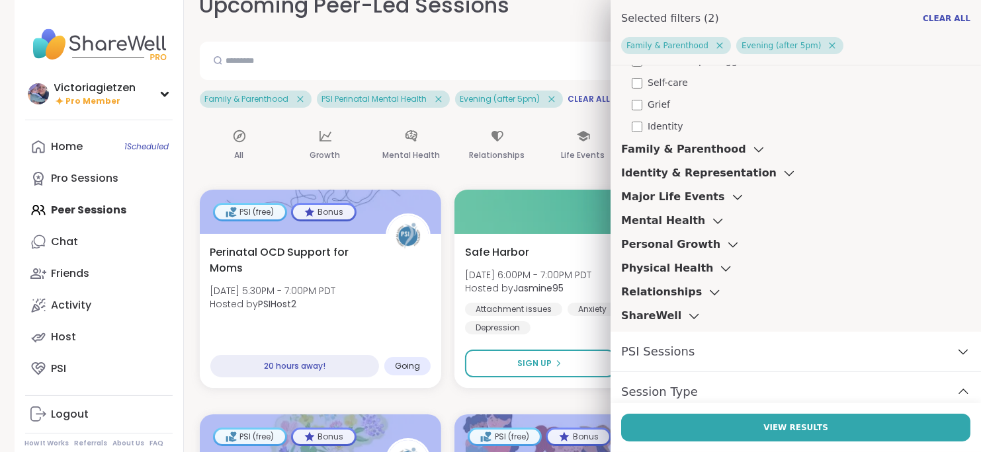
scroll to position [165, 0]
click at [676, 225] on h3 "Mental Health" at bounding box center [663, 220] width 84 height 16
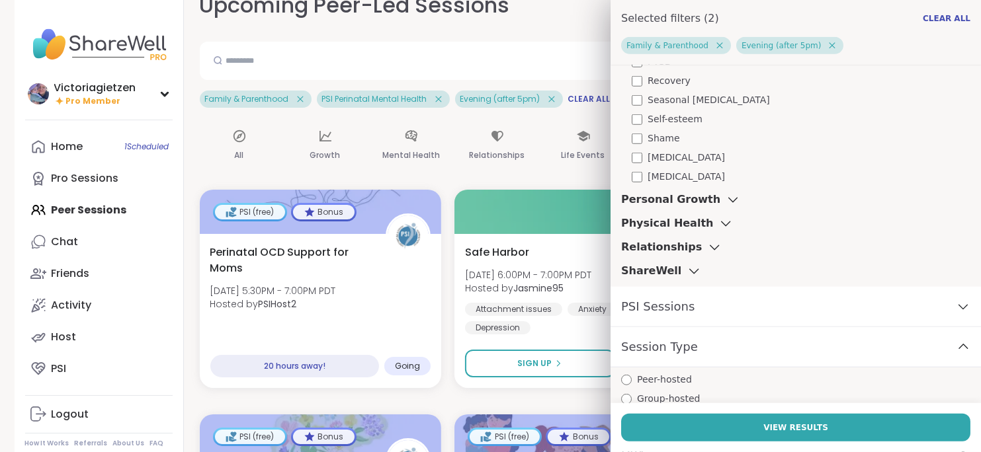
scroll to position [1014, 0]
click at [686, 270] on icon at bounding box center [693, 270] width 15 height 9
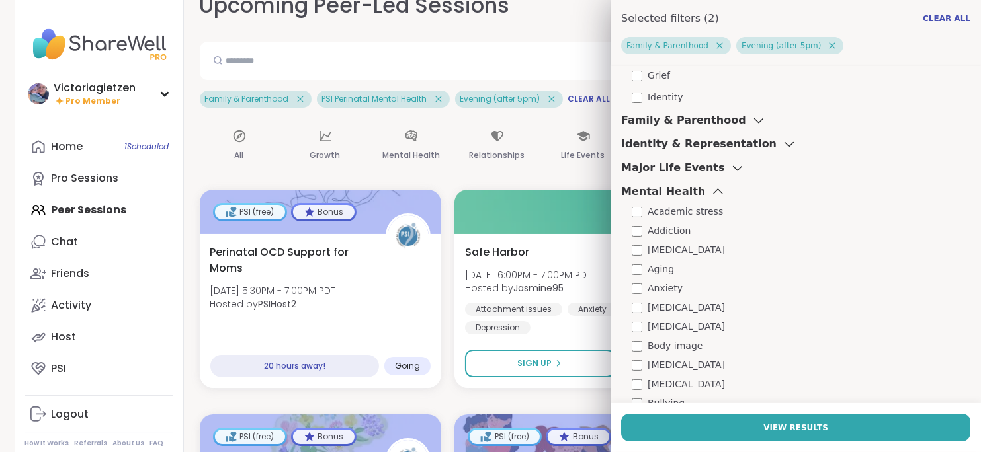
scroll to position [192, 0]
click at [685, 167] on h3 "Major Life Events" at bounding box center [673, 169] width 104 height 16
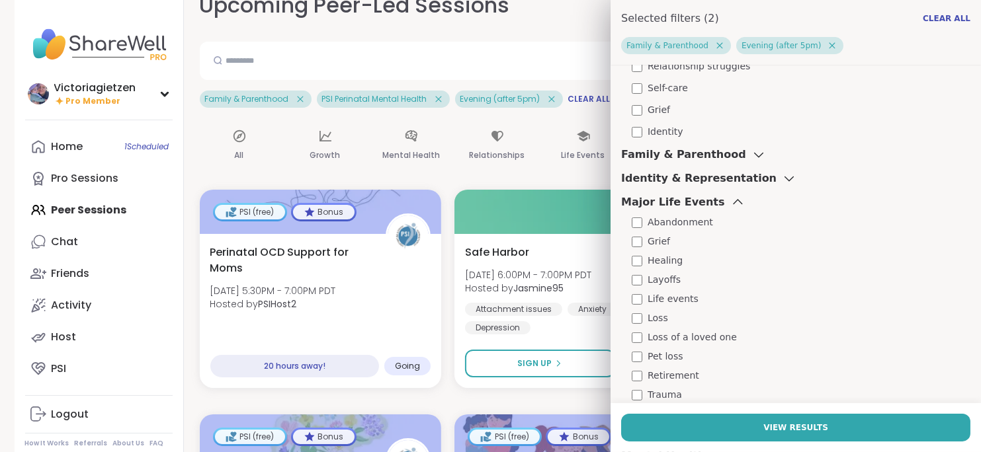
scroll to position [141, 0]
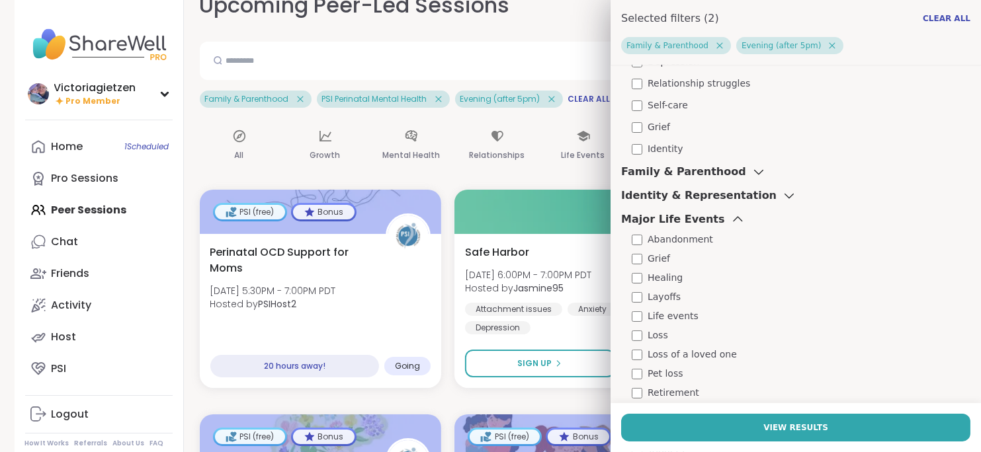
click at [686, 176] on h3 "Family & Parenthood" at bounding box center [683, 172] width 125 height 16
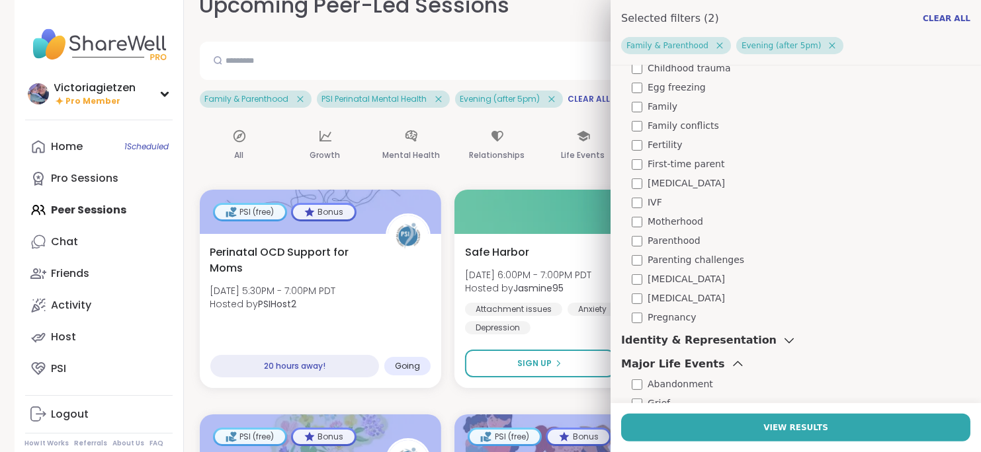
scroll to position [381, 0]
click at [680, 220] on span "Motherhood" at bounding box center [675, 221] width 56 height 14
click at [706, 278] on span "[MEDICAL_DATA]" at bounding box center [685, 279] width 77 height 14
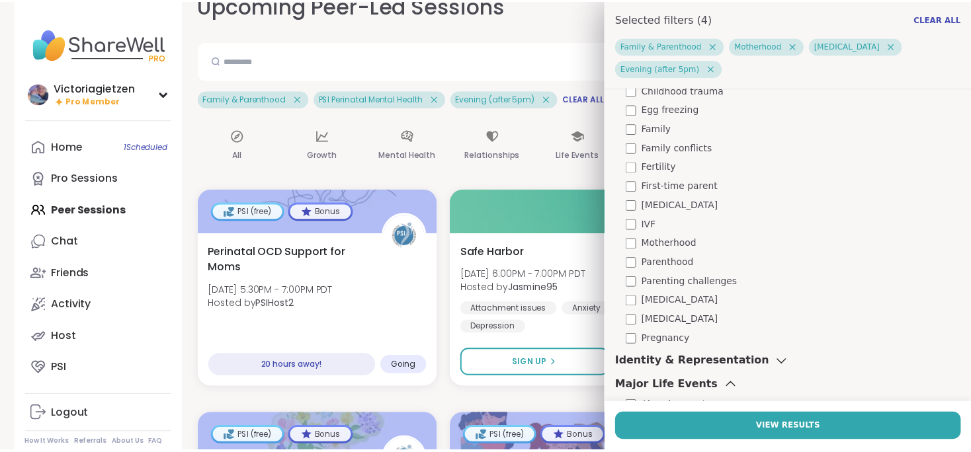
scroll to position [403, 0]
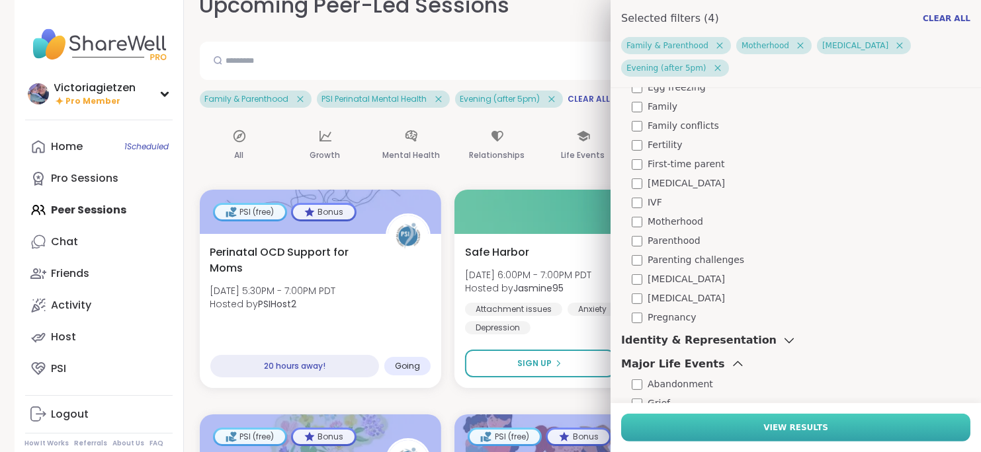
click at [763, 422] on span "View Results" at bounding box center [795, 428] width 65 height 12
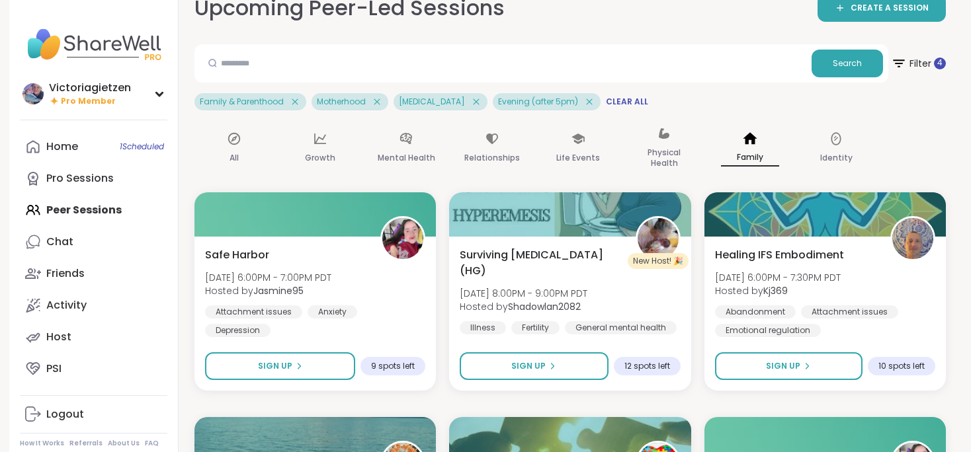
scroll to position [0, 0]
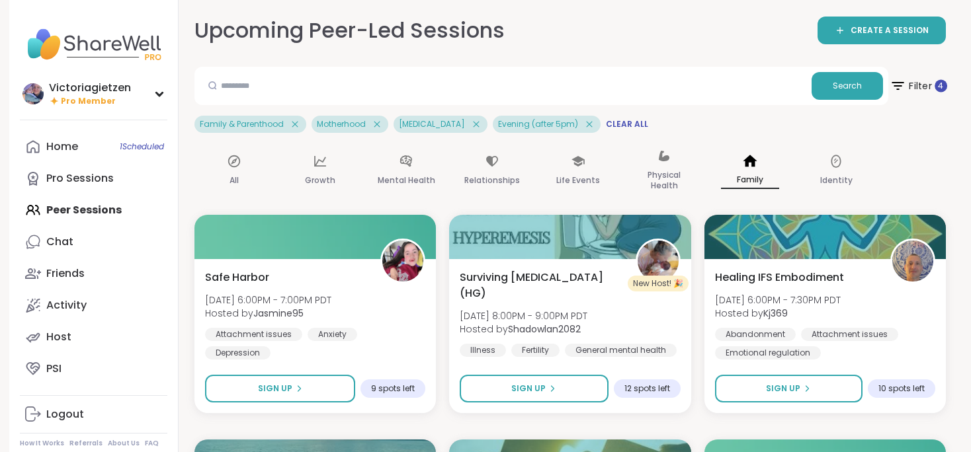
click at [914, 81] on span "Filter 4" at bounding box center [918, 85] width 58 height 33
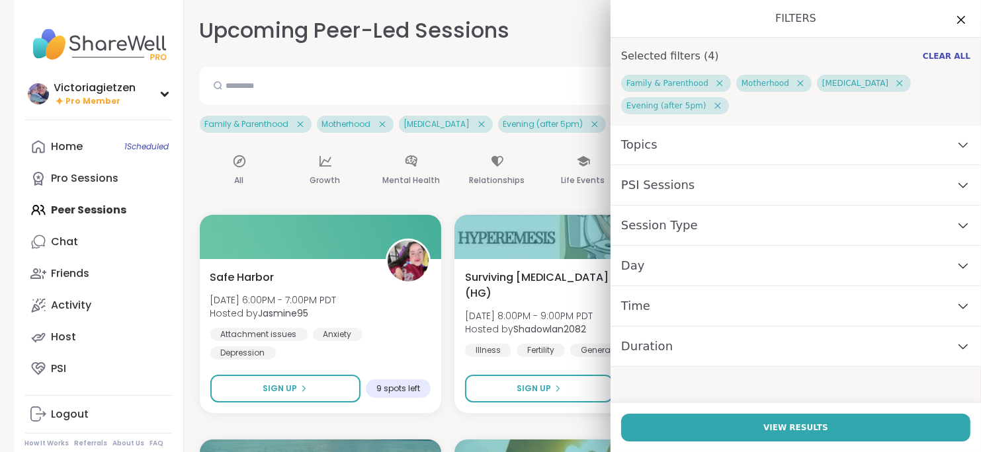
click at [713, 83] on icon at bounding box center [719, 83] width 12 height 12
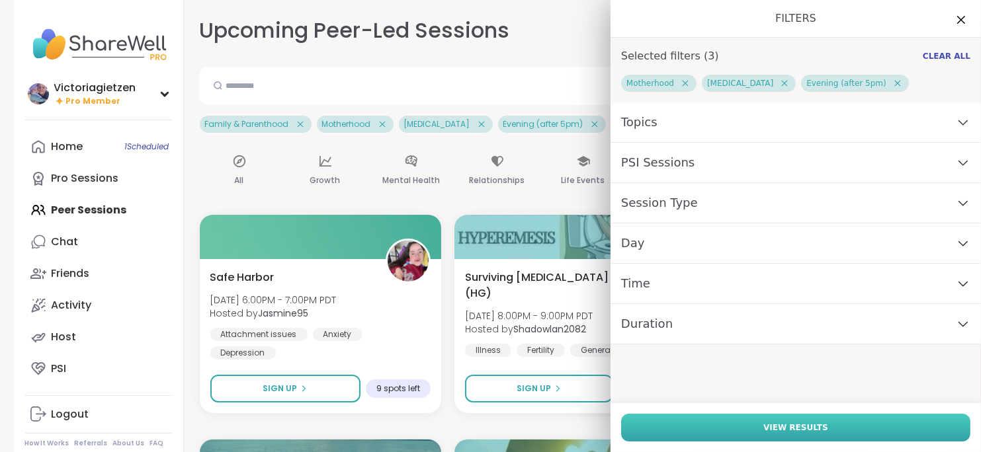
click at [832, 423] on button "View Results" at bounding box center [795, 428] width 349 height 28
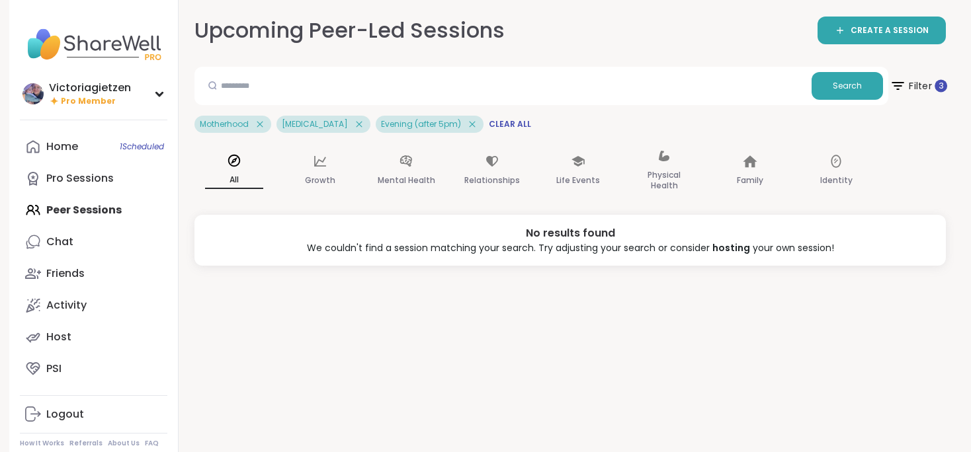
click at [920, 80] on span "Filter 3" at bounding box center [918, 85] width 58 height 33
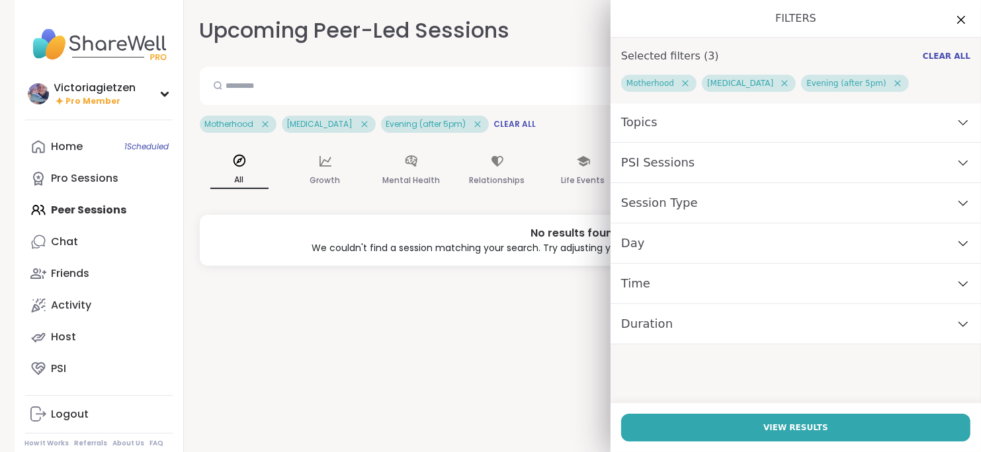
click at [743, 268] on div "Time" at bounding box center [795, 284] width 370 height 40
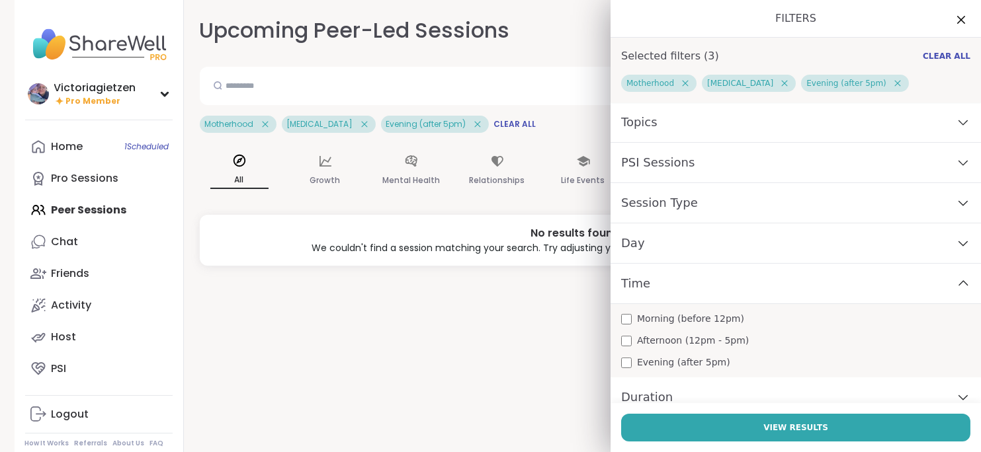
click at [681, 341] on span "Afternoon (12pm - 5pm)" at bounding box center [693, 341] width 112 height 14
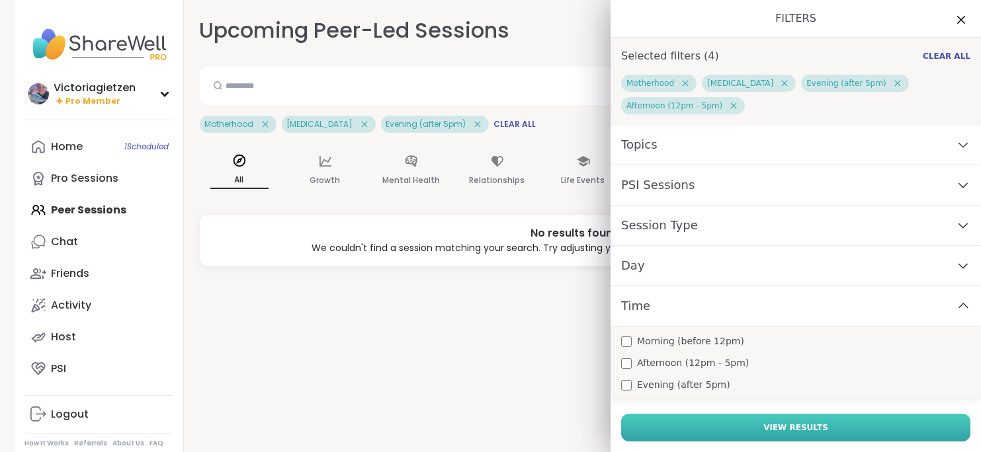
click at [713, 419] on button "View Results" at bounding box center [795, 428] width 349 height 28
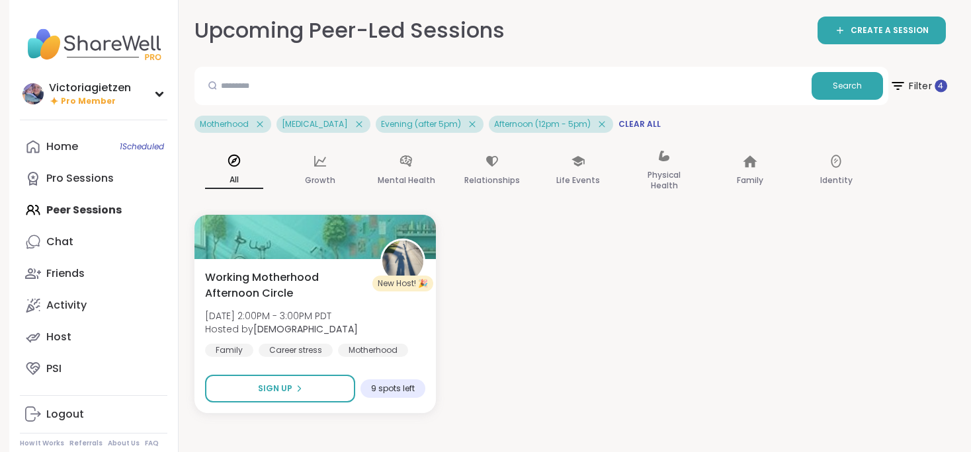
click at [893, 81] on icon at bounding box center [897, 85] width 17 height 17
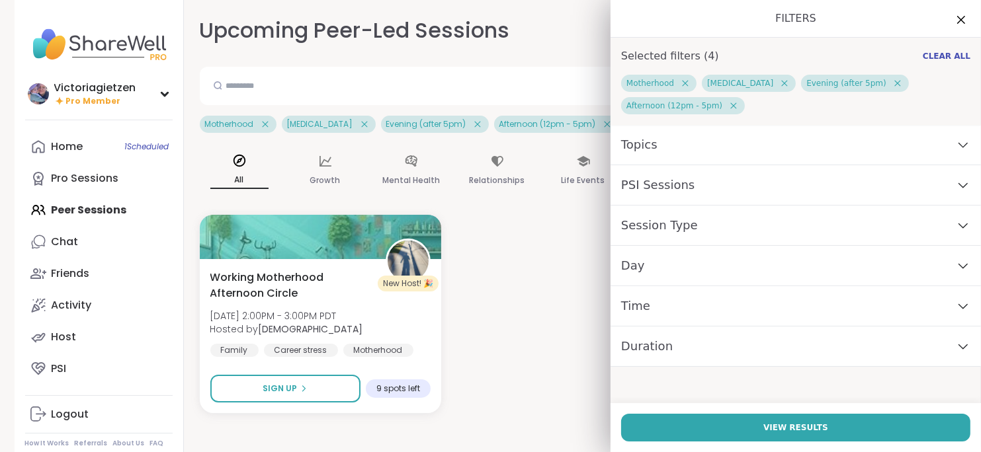
click at [696, 317] on div "Time" at bounding box center [795, 306] width 370 height 40
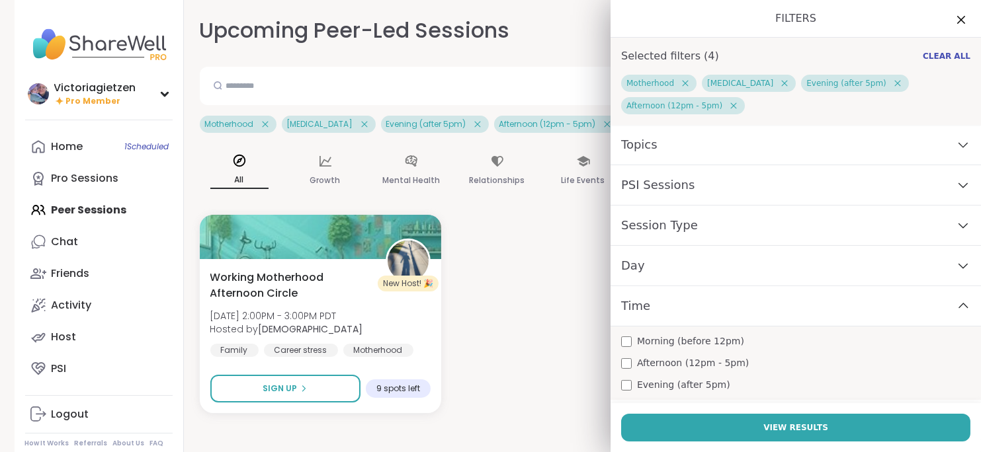
drag, startPoint x: 669, startPoint y: 342, endPoint x: 643, endPoint y: 354, distance: 29.0
click at [643, 354] on div "Morning (before 12pm) Afternoon (12pm - 5pm) Evening (after 5pm)" at bounding box center [795, 363] width 370 height 73
click at [638, 344] on span "Morning (before 12pm)" at bounding box center [690, 342] width 107 height 14
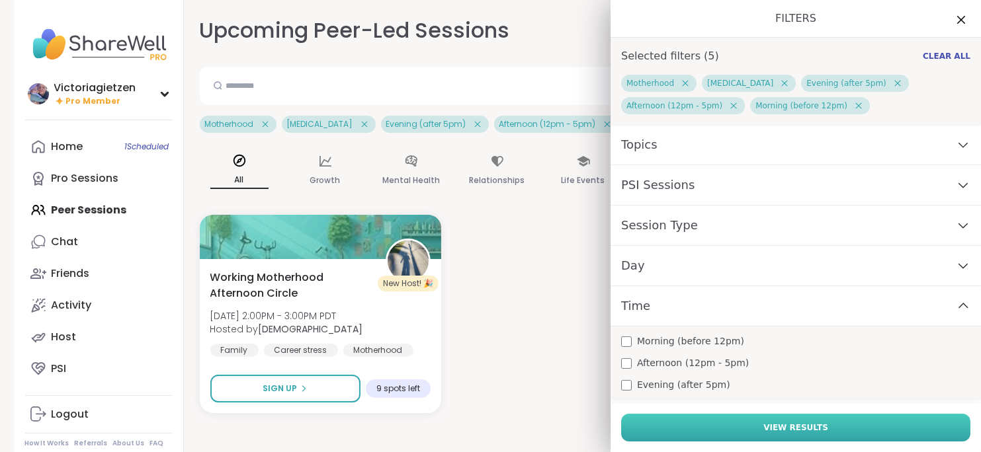
click at [721, 431] on button "View Results" at bounding box center [795, 428] width 349 height 28
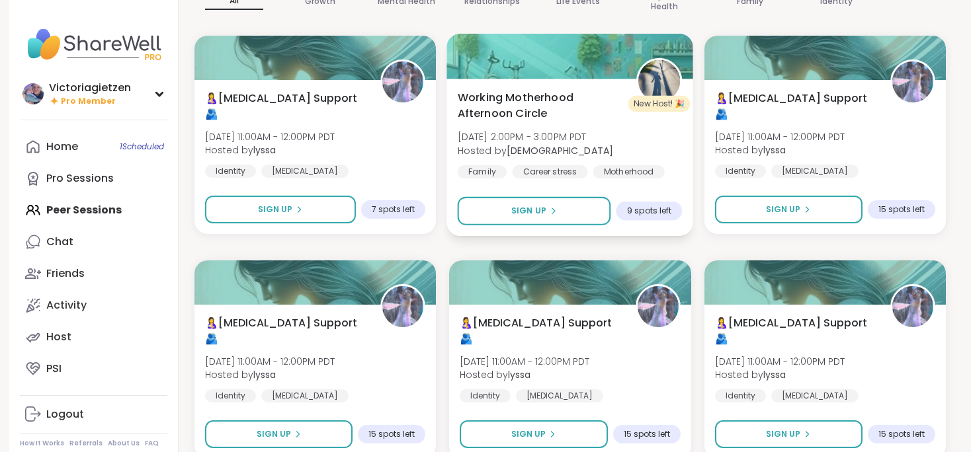
scroll to position [180, 0]
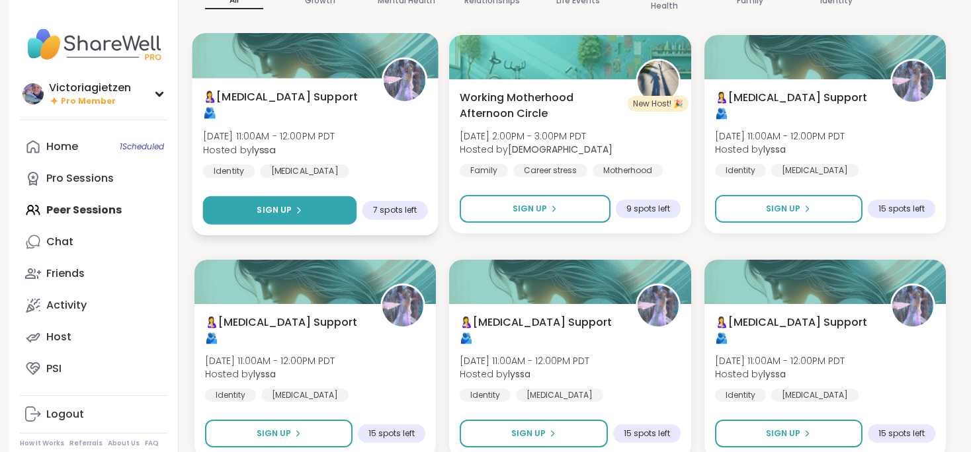
click at [296, 216] on button "Sign Up" at bounding box center [280, 210] width 154 height 28
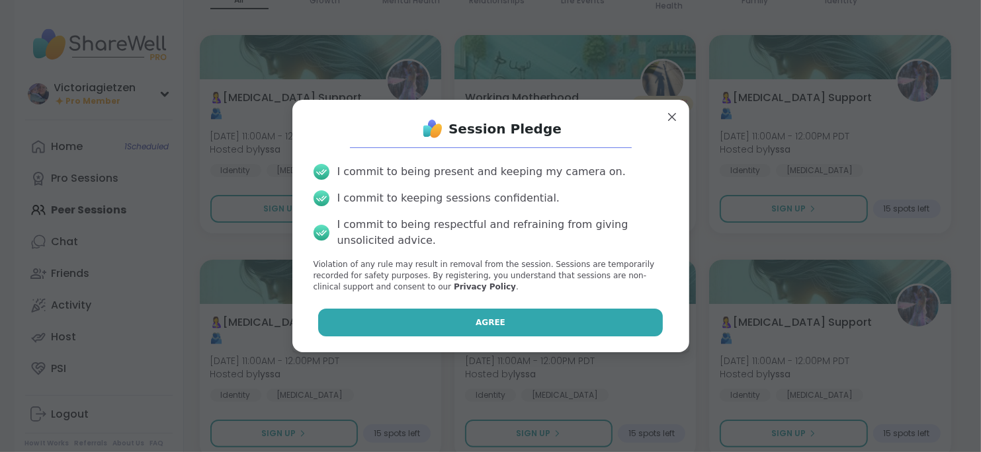
click at [462, 317] on button "Agree" at bounding box center [490, 323] width 344 height 28
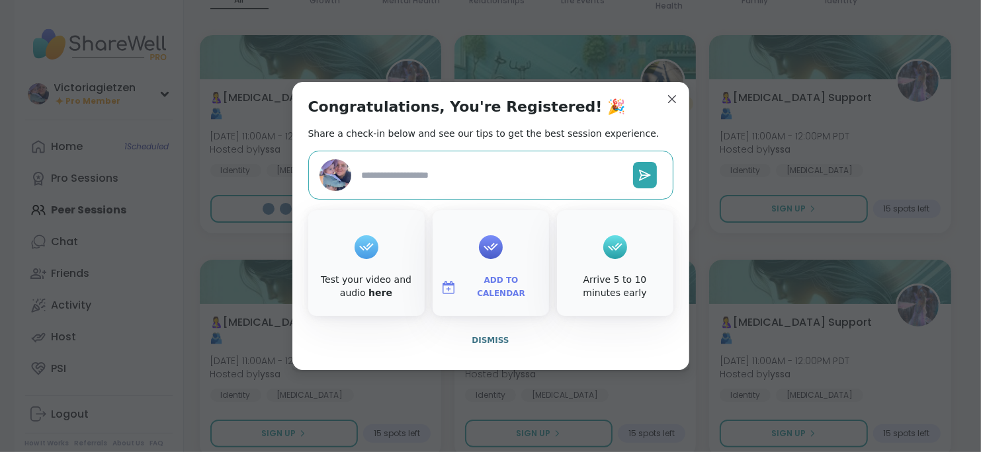
type textarea "*"
click at [481, 341] on span "Dismiss" at bounding box center [489, 340] width 37 height 9
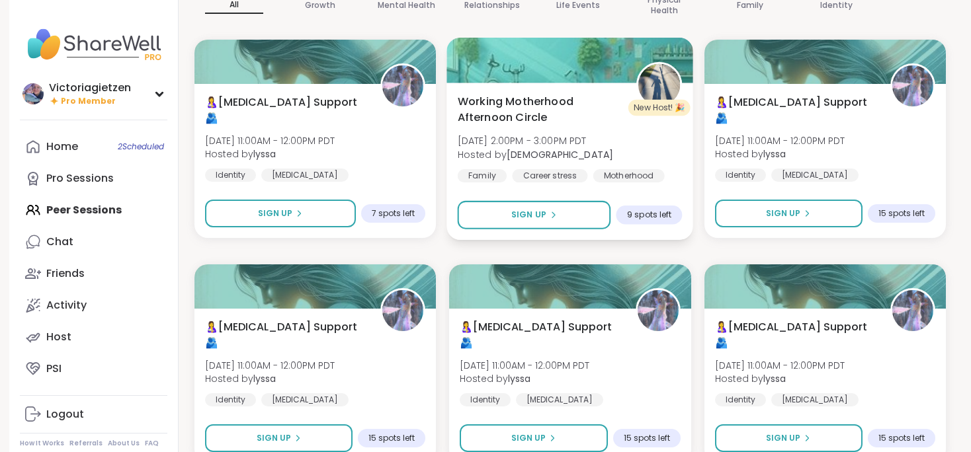
scroll to position [0, 0]
